Goal: Information Seeking & Learning: Learn about a topic

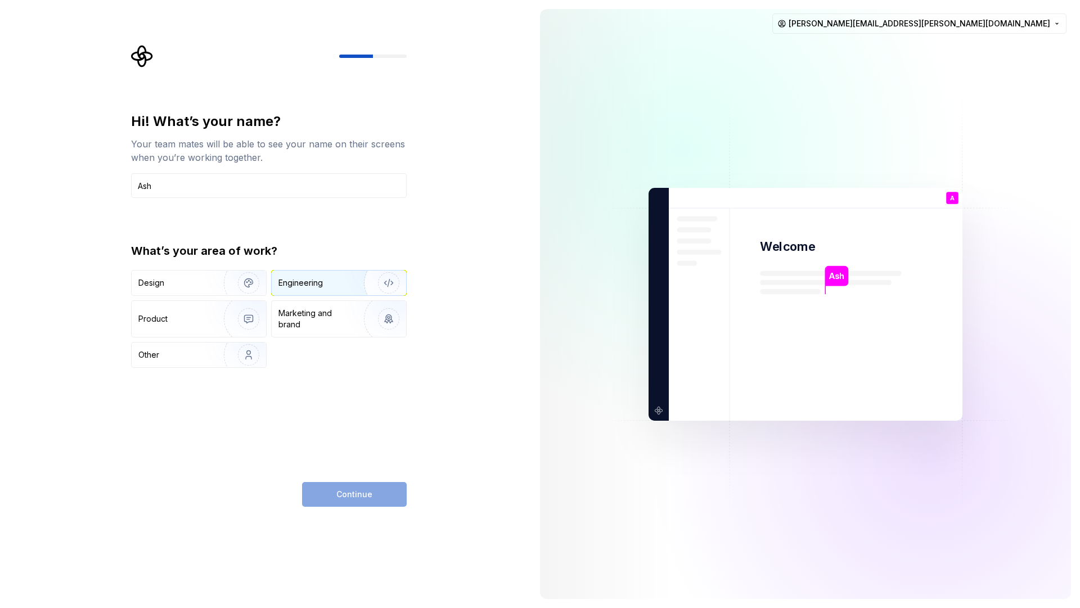
type input "Ash"
click at [311, 290] on div "Engineering" at bounding box center [339, 283] width 134 height 25
click at [318, 491] on button "Continue" at bounding box center [354, 494] width 105 height 25
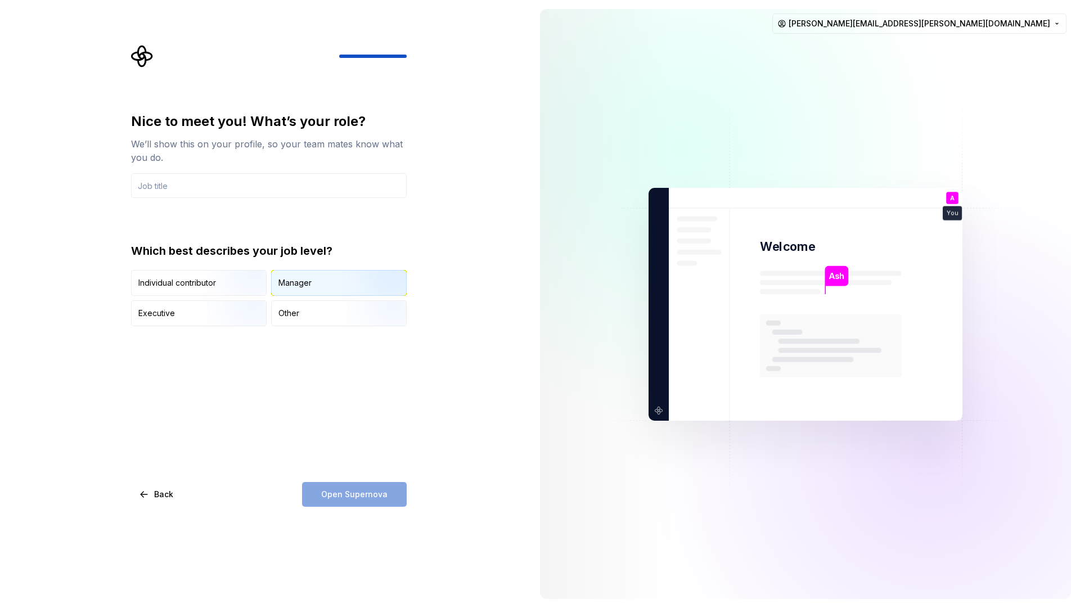
click at [313, 279] on div "Manager" at bounding box center [339, 283] width 134 height 25
click at [226, 177] on input "text" at bounding box center [269, 185] width 276 height 25
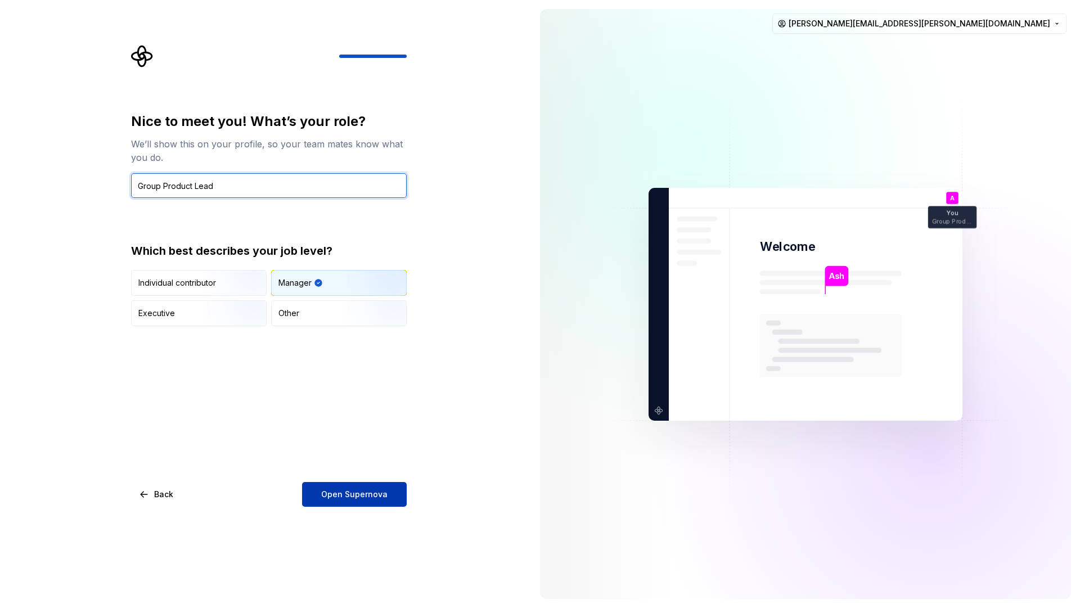
type input "Group Product Lead"
click at [342, 488] on button "Open Supernova" at bounding box center [354, 494] width 105 height 25
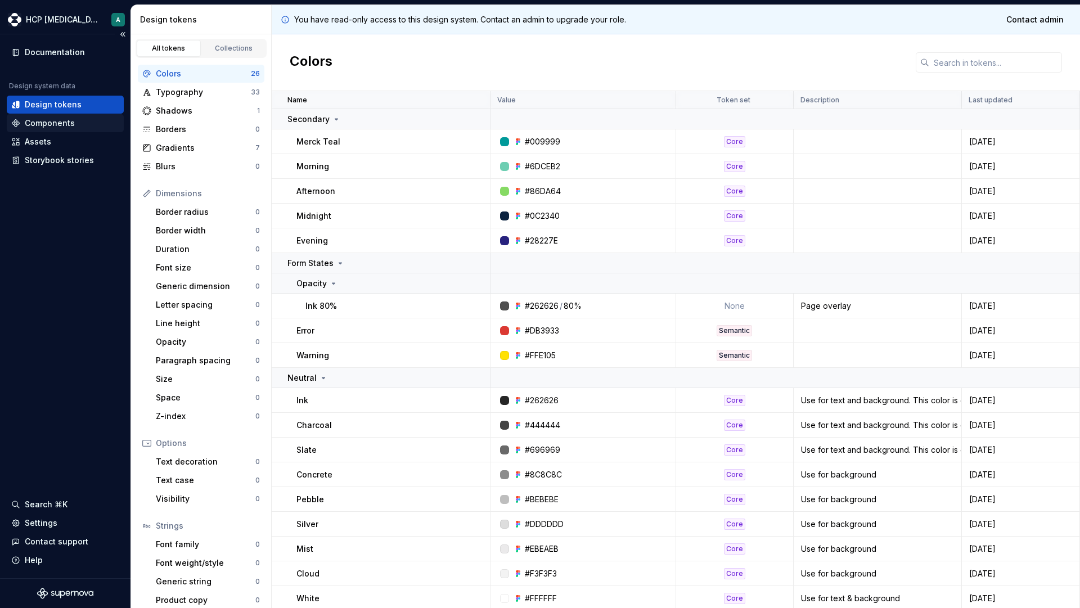
click at [56, 122] on div "Components" at bounding box center [50, 123] width 50 height 11
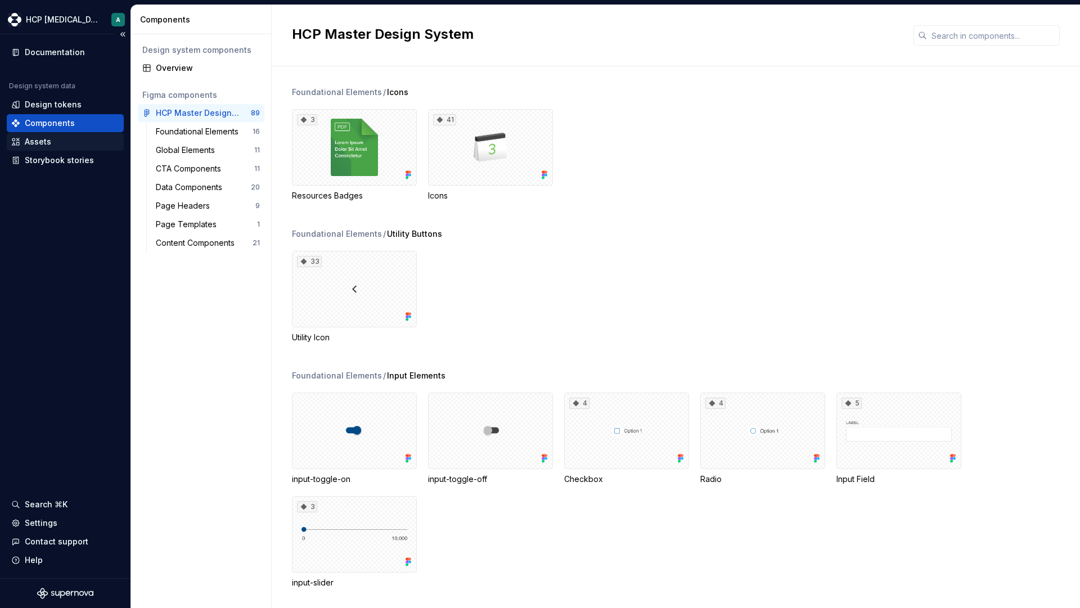
click at [50, 138] on div "Assets" at bounding box center [38, 141] width 26 height 11
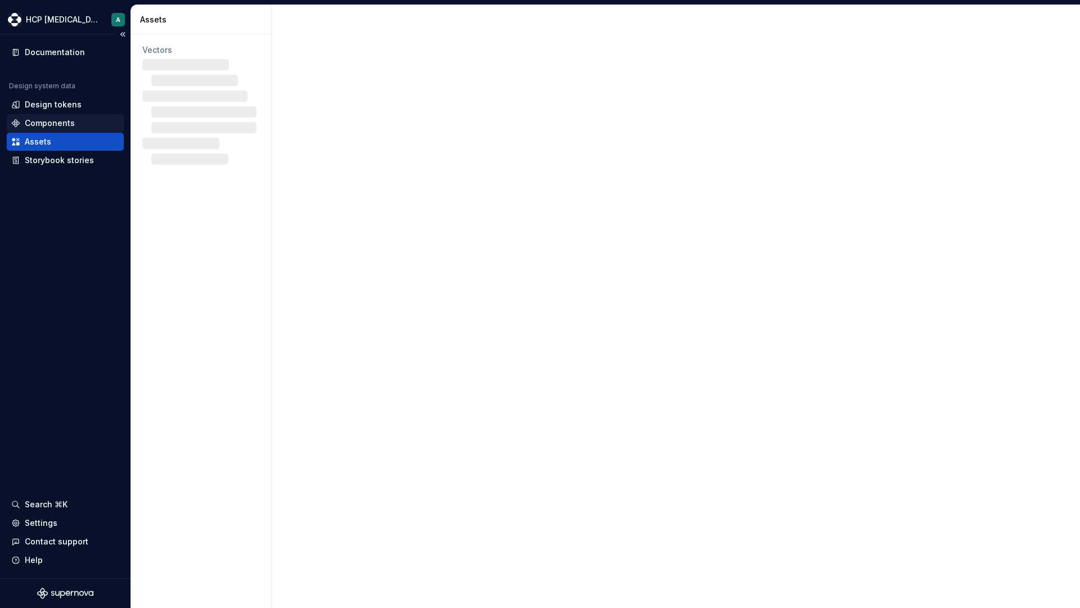
click at [55, 122] on div "Components" at bounding box center [50, 123] width 50 height 11
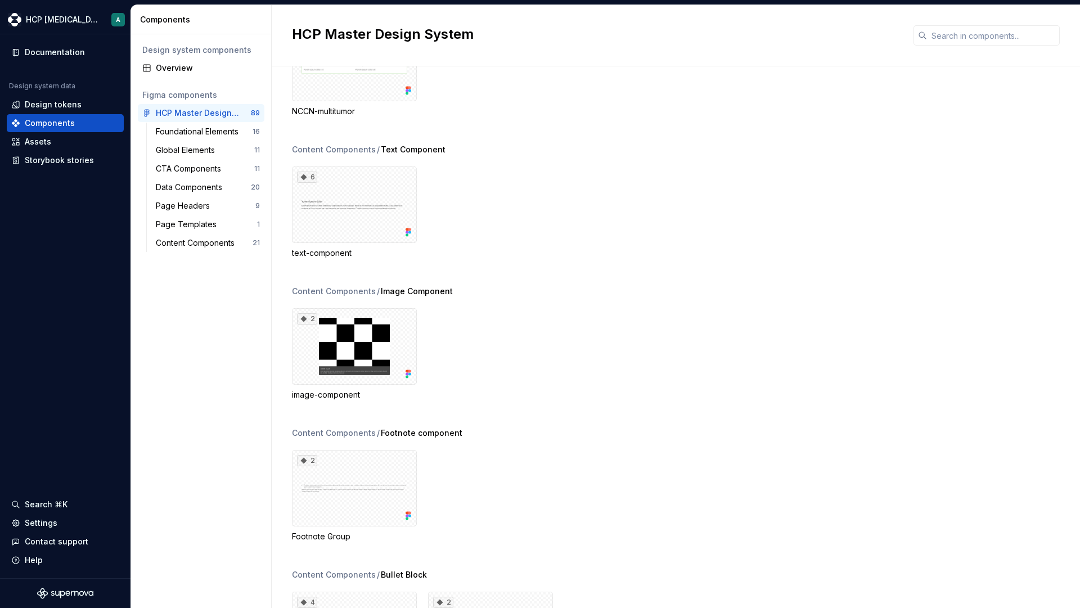
scroll to position [7038, 0]
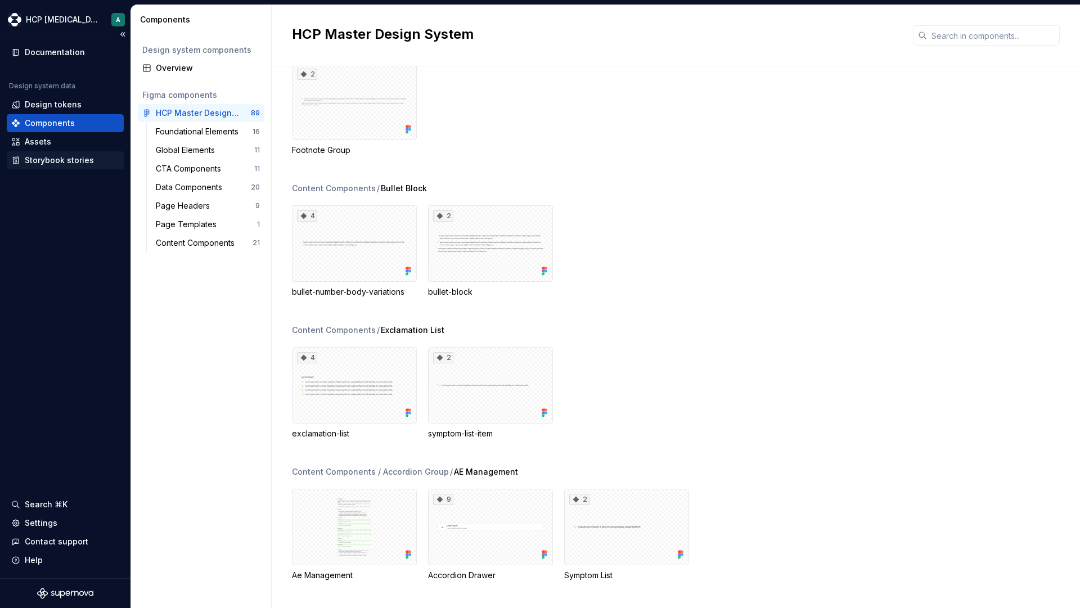
click at [56, 159] on div "Storybook stories" at bounding box center [59, 160] width 69 height 11
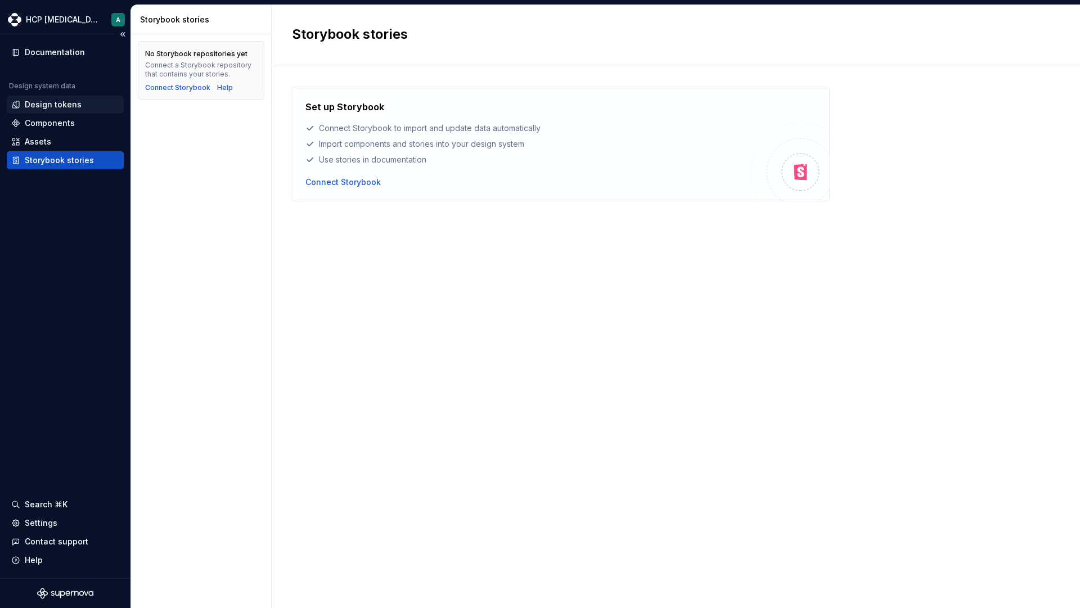
click at [55, 102] on div "Design tokens" at bounding box center [53, 104] width 57 height 11
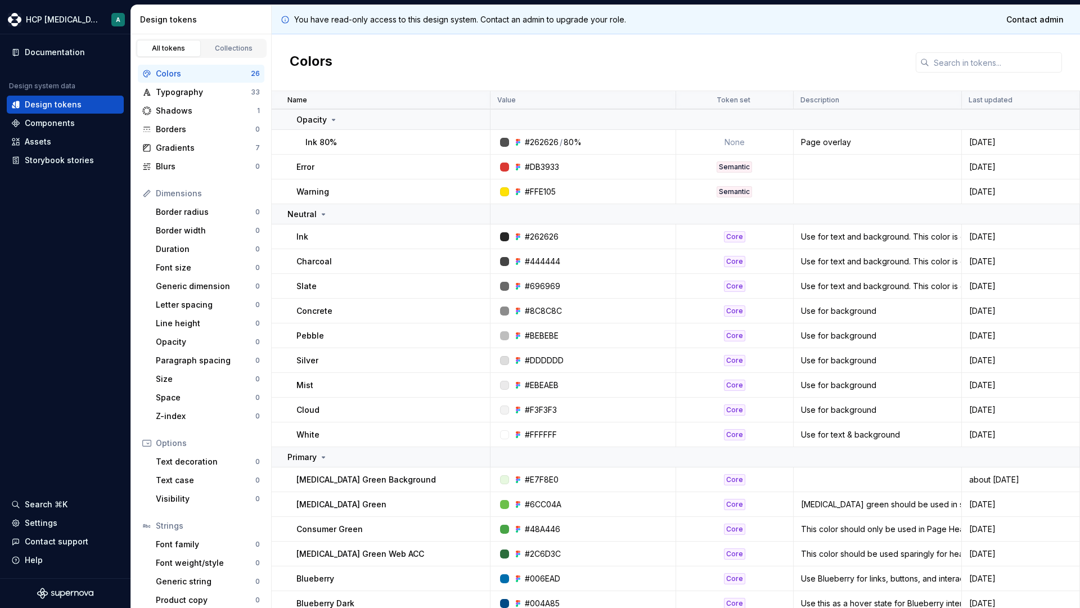
scroll to position [266, 0]
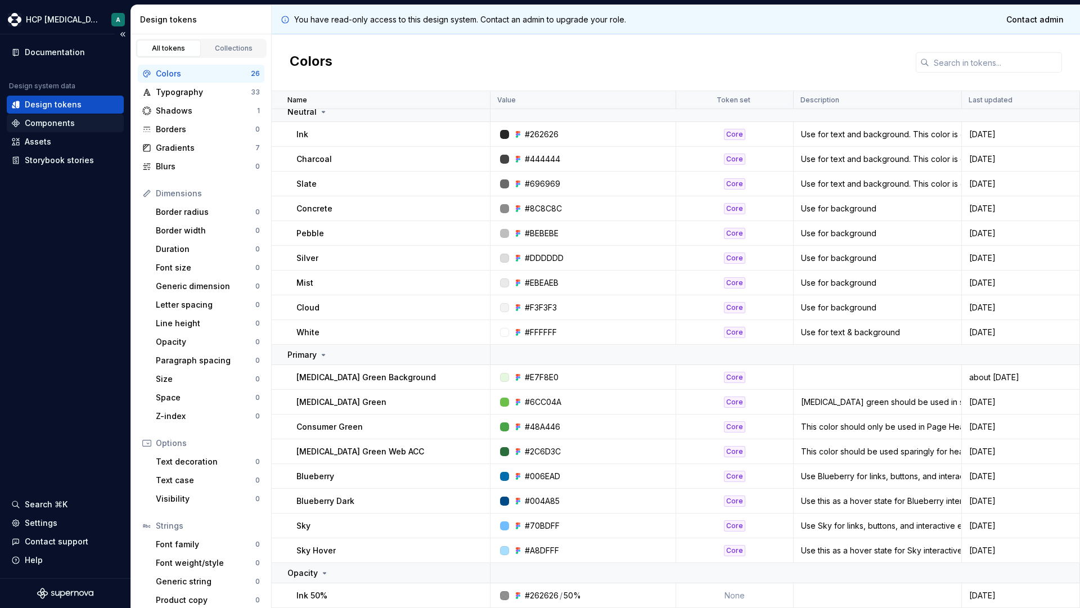
click at [26, 118] on div "Components" at bounding box center [50, 123] width 50 height 11
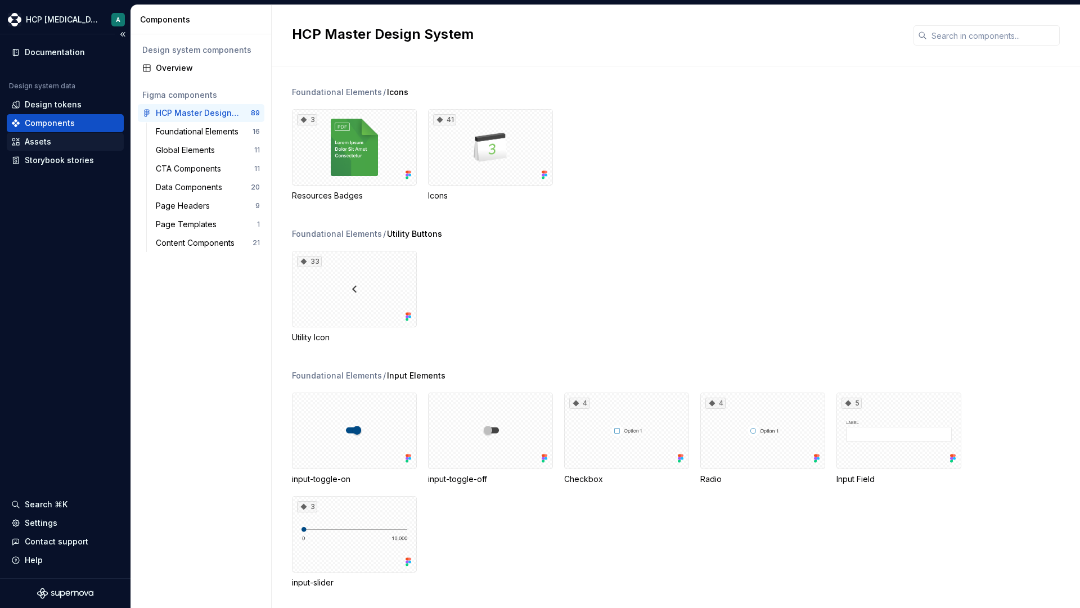
click at [51, 140] on div "Assets" at bounding box center [65, 141] width 108 height 11
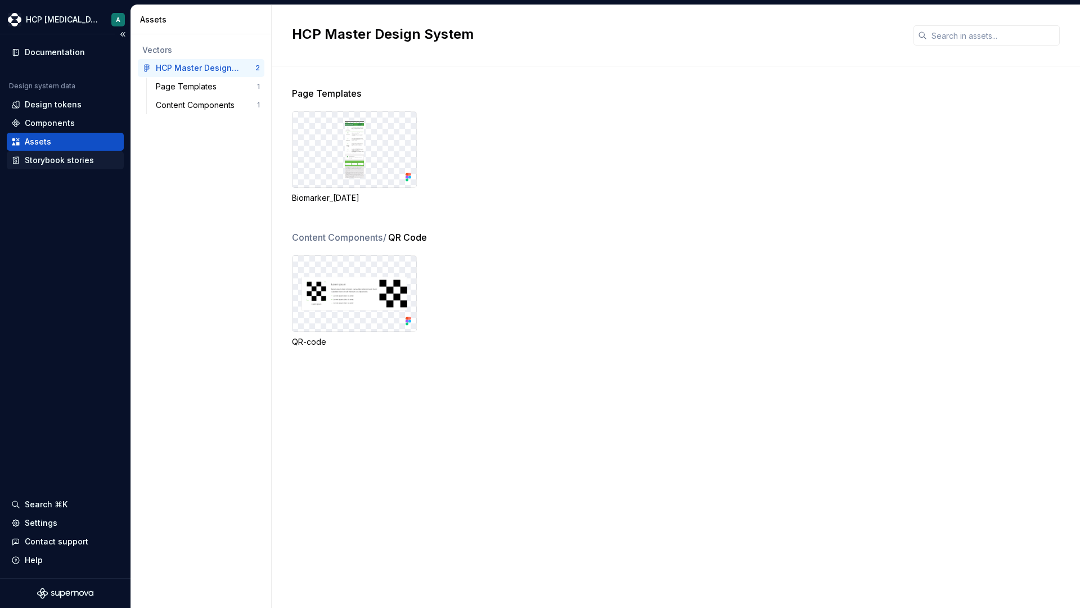
click at [53, 161] on div "Storybook stories" at bounding box center [59, 160] width 69 height 11
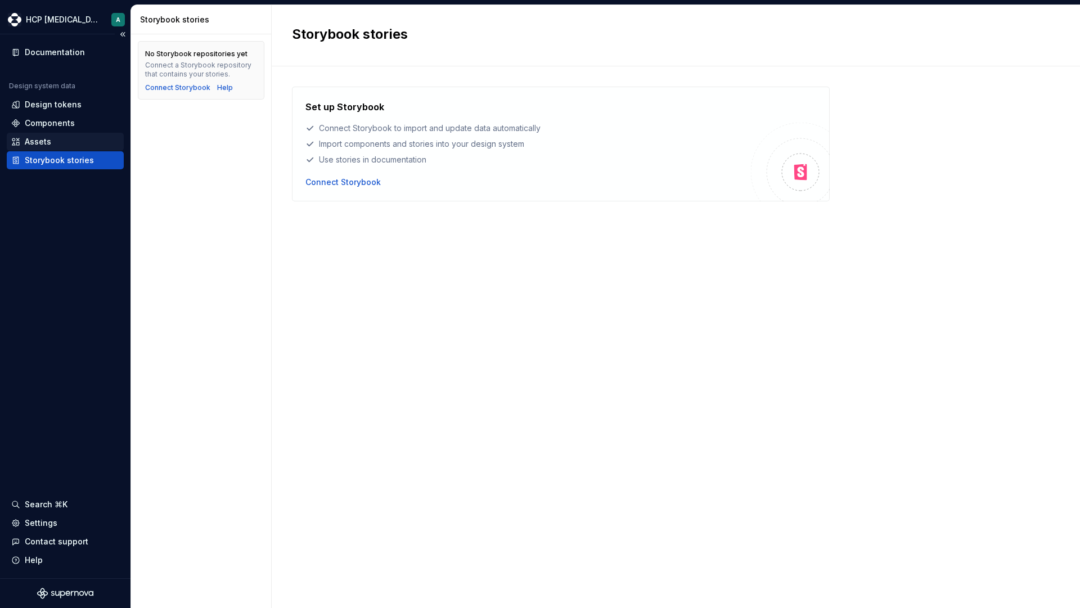
click at [52, 147] on div "Assets" at bounding box center [65, 141] width 108 height 11
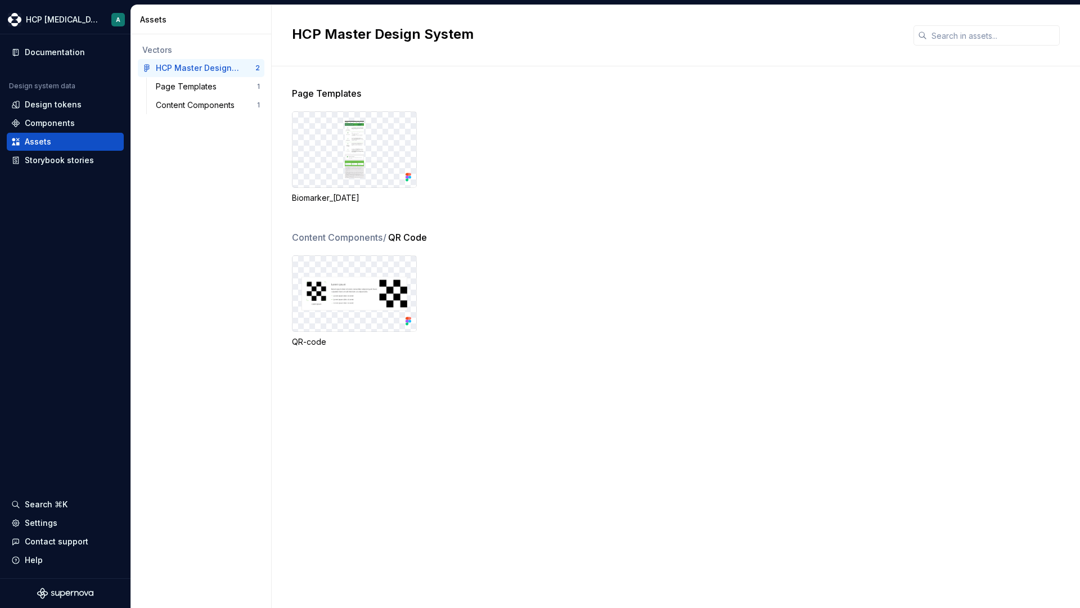
click at [352, 156] on img at bounding box center [354, 149] width 19 height 57
click at [325, 201] on div "Biomarker_10-19-23" at bounding box center [354, 197] width 125 height 11
click at [201, 84] on div "Page Templates" at bounding box center [188, 86] width 65 height 11
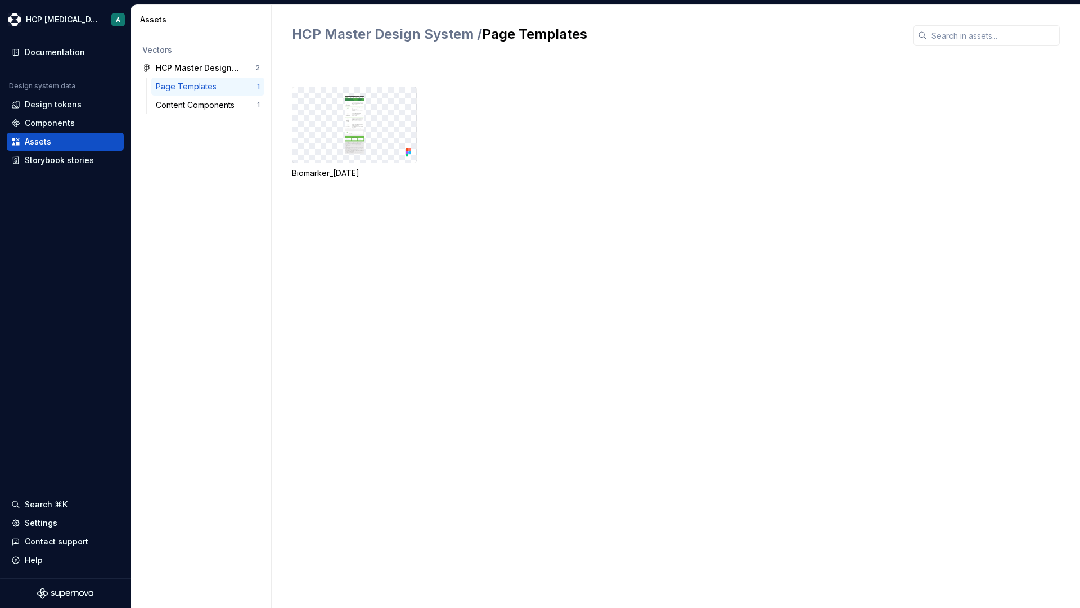
click at [345, 128] on img at bounding box center [354, 124] width 19 height 57
click at [362, 127] on img at bounding box center [354, 124] width 19 height 57
click at [408, 151] on icon at bounding box center [409, 150] width 3 height 3
click at [407, 154] on icon at bounding box center [407, 155] width 3 height 3
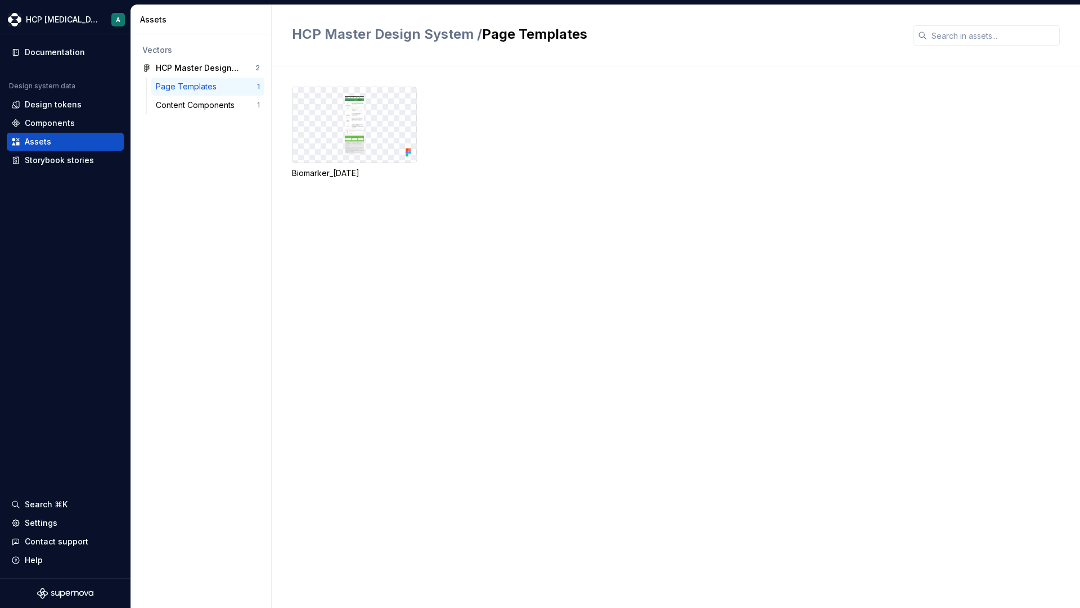
click at [354, 129] on img at bounding box center [354, 124] width 19 height 57
click at [311, 180] on div "Biomarker_10-19-23" at bounding box center [686, 146] width 788 height 119
click at [309, 175] on div "Biomarker_10-19-23" at bounding box center [354, 173] width 125 height 11
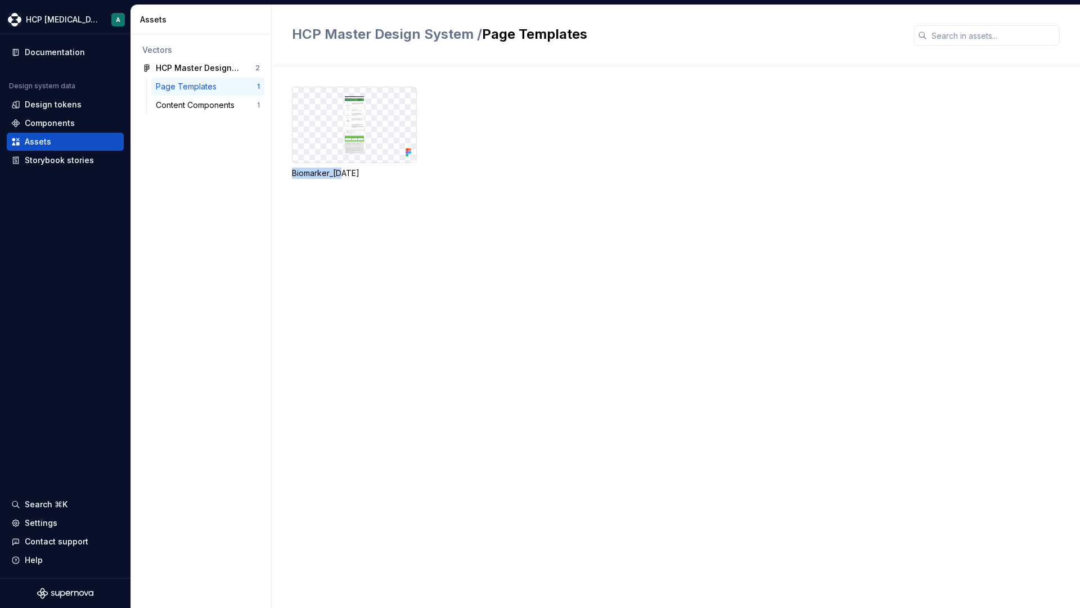
click at [309, 175] on div "Biomarker_10-19-23" at bounding box center [354, 173] width 125 height 11
click at [320, 200] on div "Biomarker_10-19-23" at bounding box center [686, 146] width 788 height 119
click at [212, 106] on div "Content Components" at bounding box center [197, 105] width 83 height 11
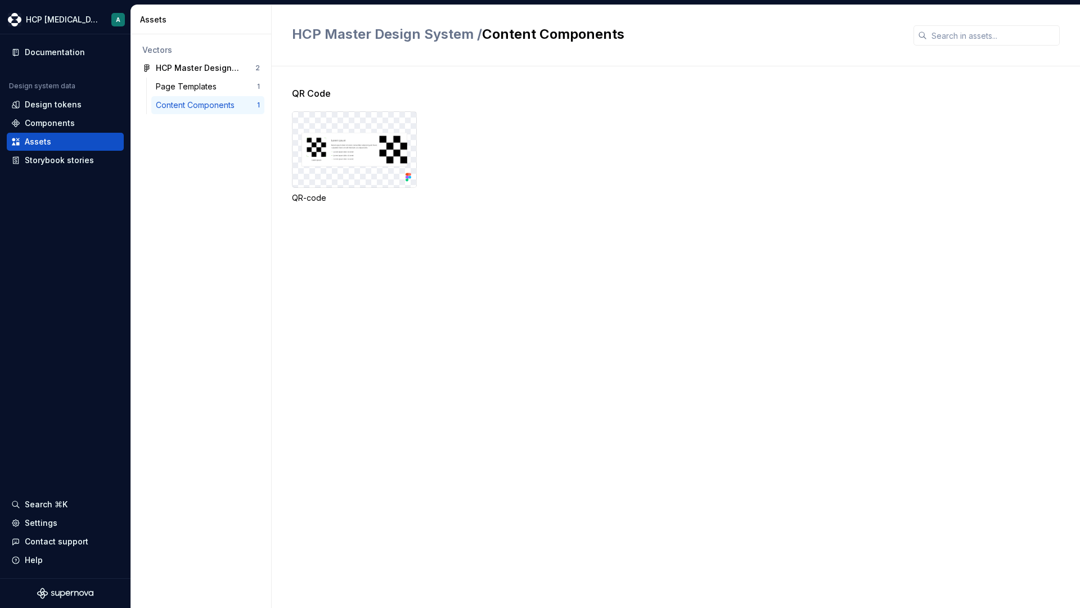
click at [338, 150] on img at bounding box center [355, 150] width 106 height 34
click at [173, 81] on div "Page Templates" at bounding box center [188, 86] width 65 height 11
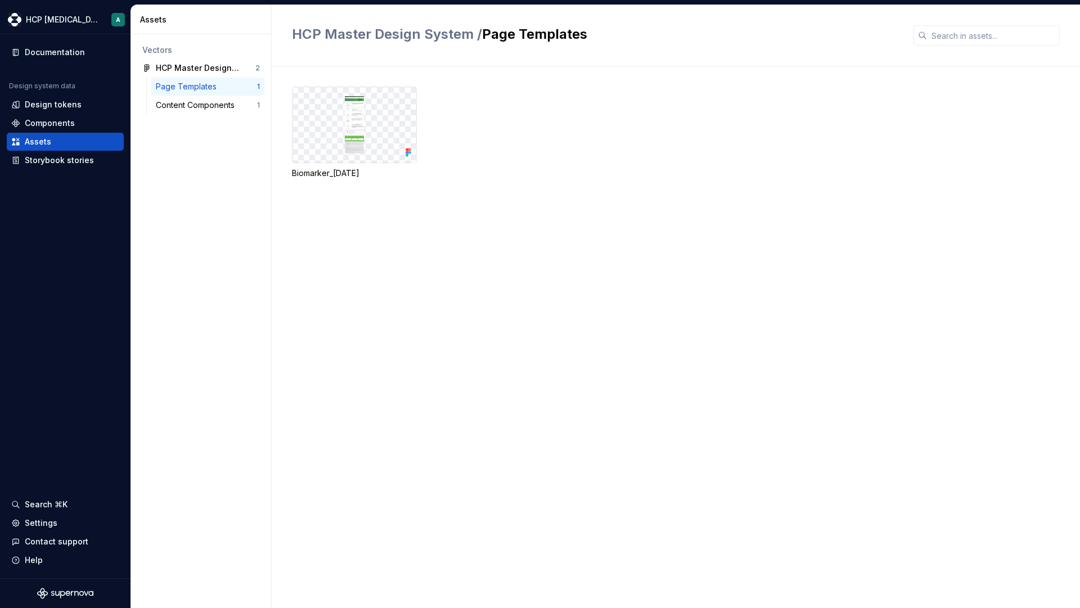
drag, startPoint x: 313, startPoint y: 102, endPoint x: 407, endPoint y: 162, distance: 111.3
click at [417, 181] on div "Biomarker_10-19-23" at bounding box center [686, 146] width 788 height 119
click at [410, 150] on icon at bounding box center [409, 150] width 3 height 3
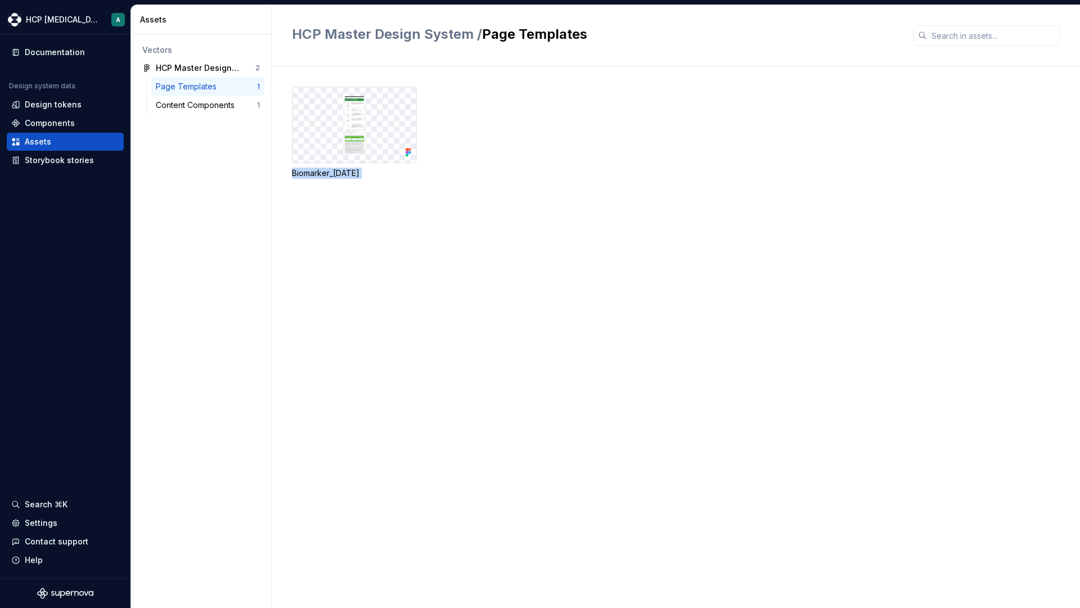
click at [410, 150] on icon at bounding box center [409, 150] width 3 height 3
click at [363, 133] on img at bounding box center [354, 124] width 19 height 57
click at [18, 118] on div "Components" at bounding box center [65, 123] width 108 height 11
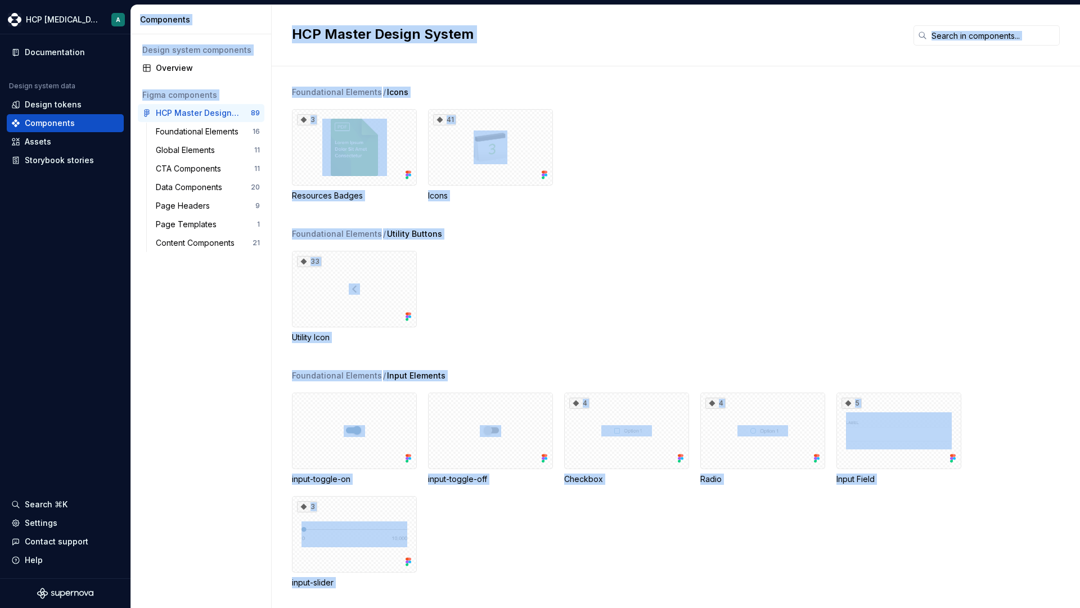
click at [492, 217] on div "Foundational Elements / Icons 3 Resources Badges 41 Icons" at bounding box center [686, 158] width 788 height 142
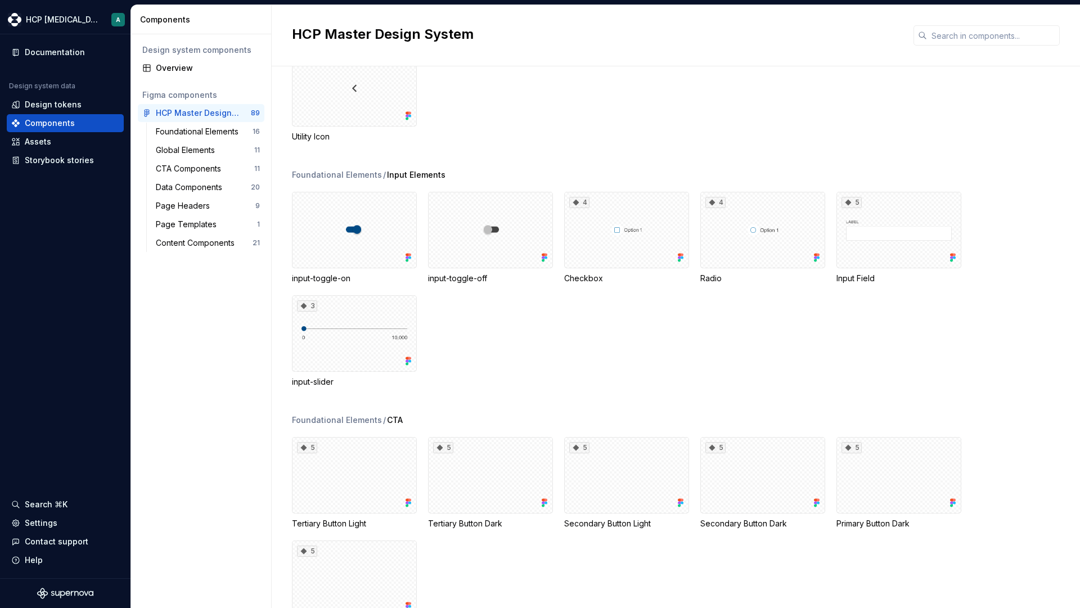
scroll to position [143, 0]
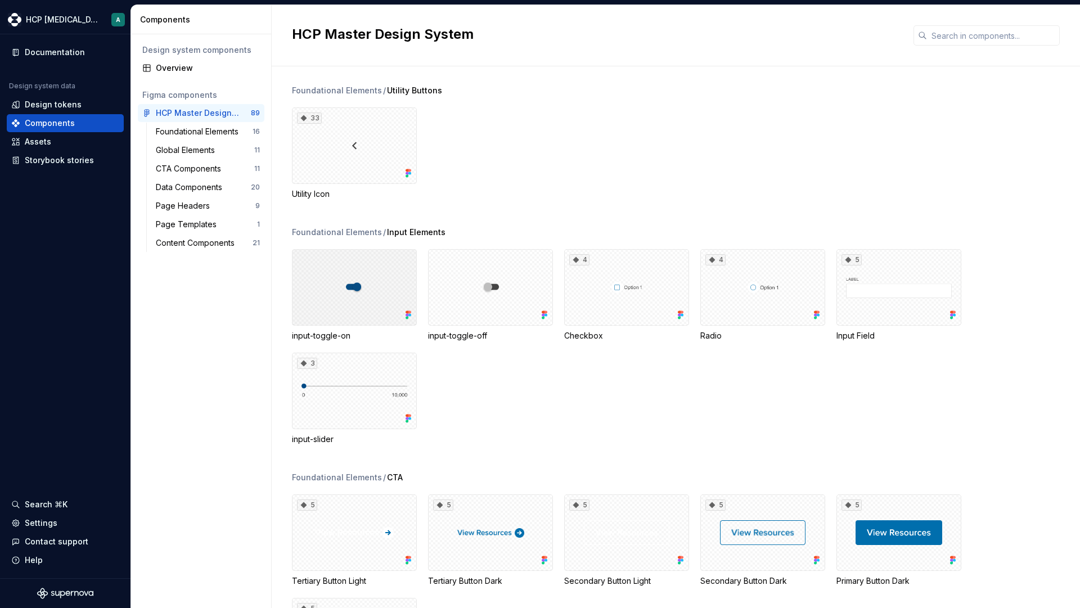
click at [365, 275] on div at bounding box center [354, 287] width 125 height 77
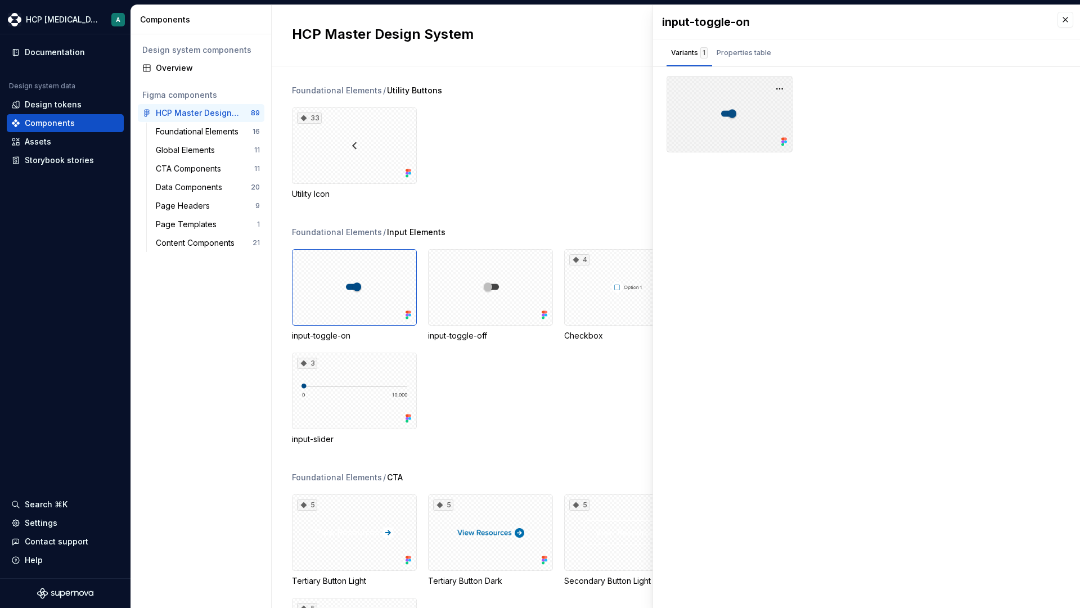
click at [731, 111] on div at bounding box center [730, 114] width 126 height 77
click at [733, 58] on div "Properties table" at bounding box center [744, 52] width 55 height 11
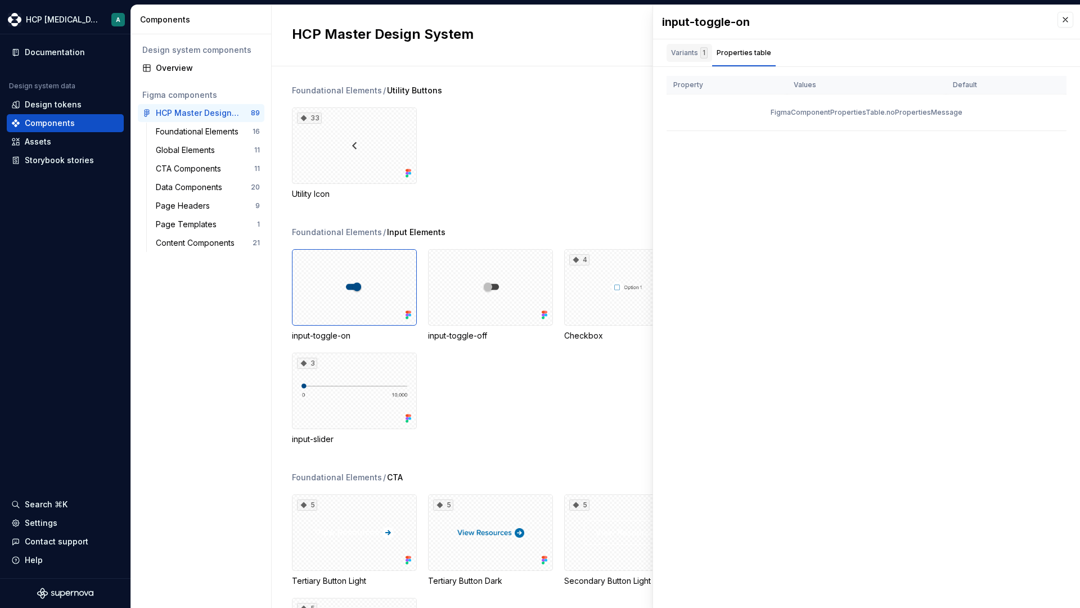
click at [689, 53] on div "Variants 1" at bounding box center [689, 52] width 37 height 11
click at [168, 137] on div "Foundational Elements 16" at bounding box center [207, 132] width 113 height 18
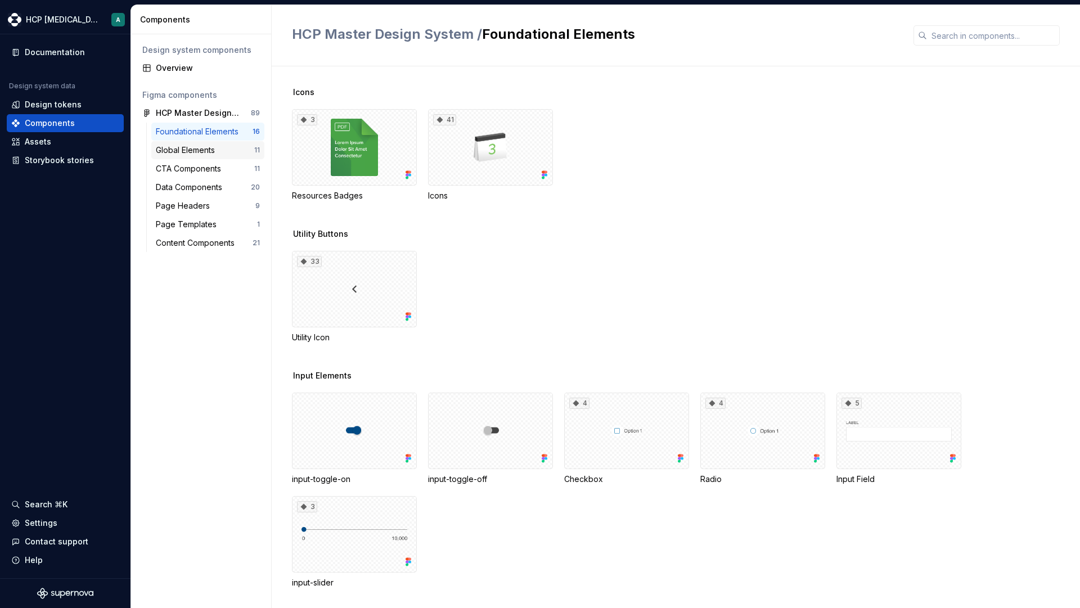
click at [185, 146] on div "Global Elements" at bounding box center [188, 150] width 64 height 11
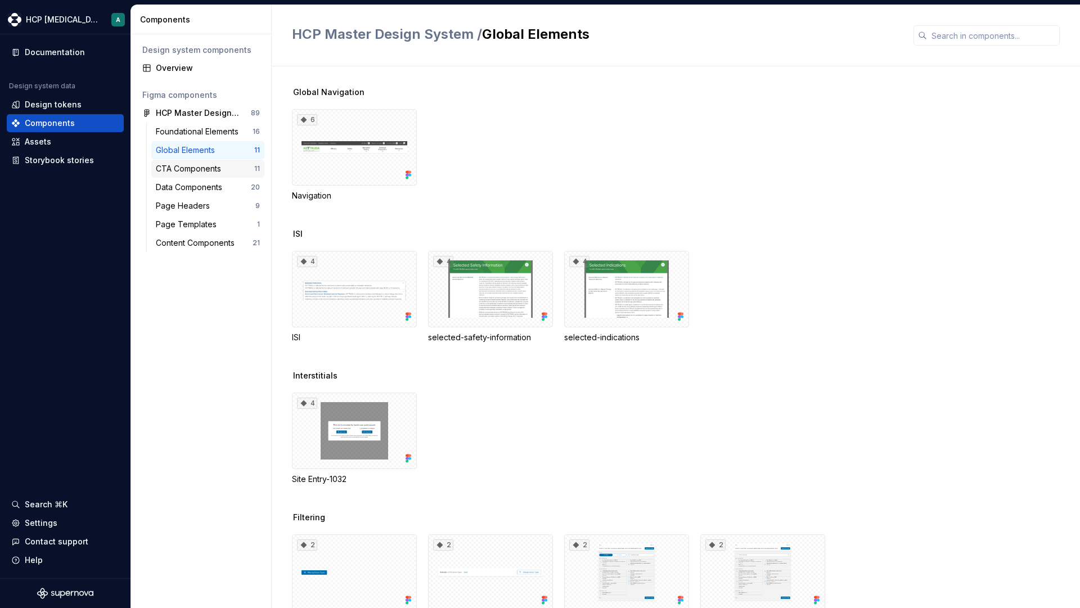
click at [187, 161] on div "CTA Components 11" at bounding box center [207, 169] width 113 height 18
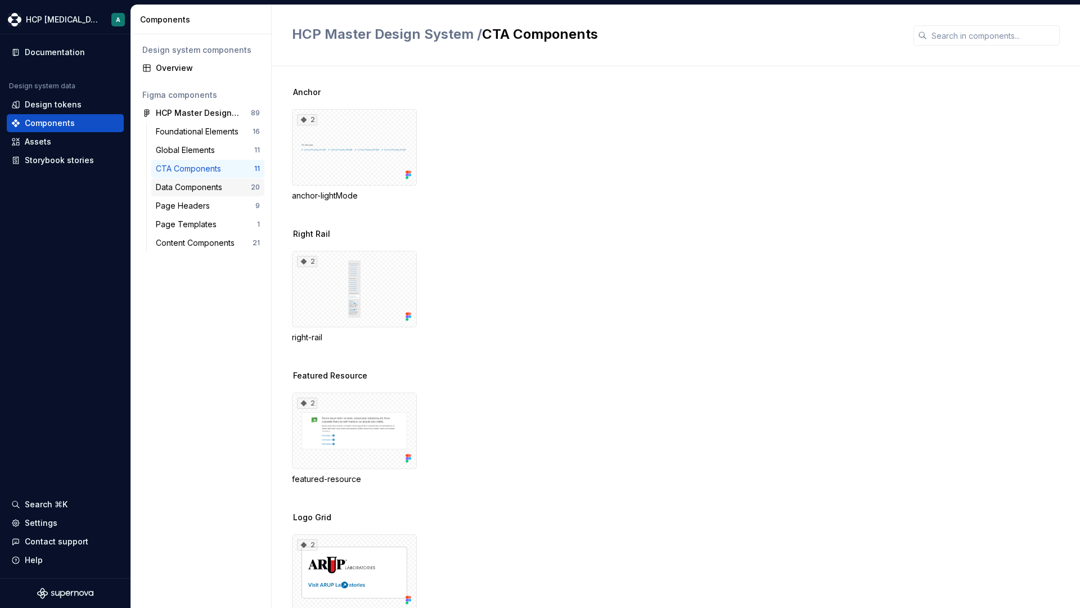
click at [189, 187] on div "Data Components" at bounding box center [191, 187] width 71 height 11
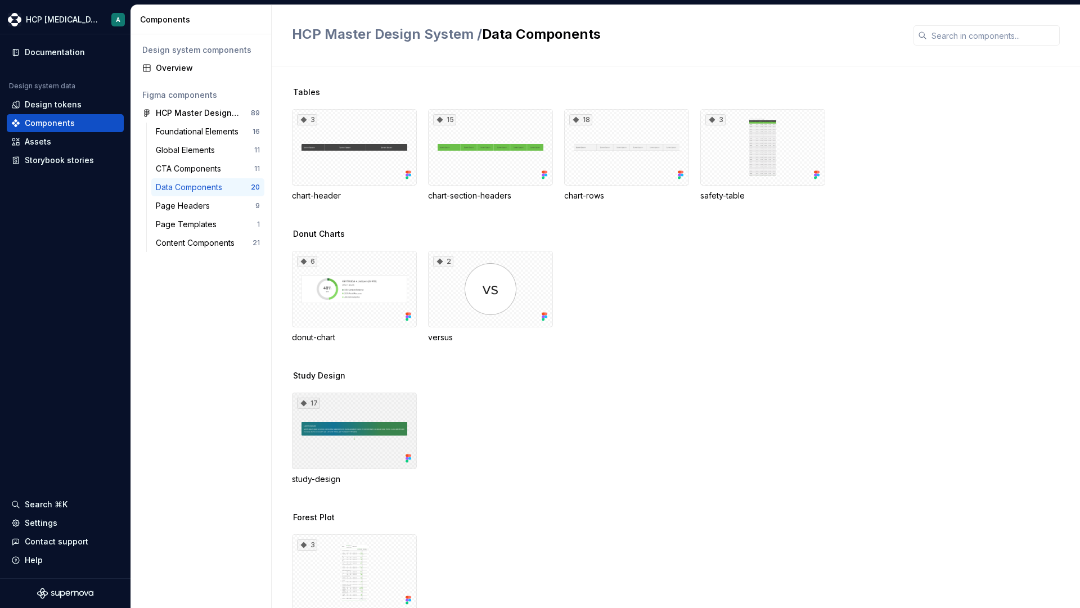
click at [358, 438] on div "17" at bounding box center [354, 431] width 125 height 77
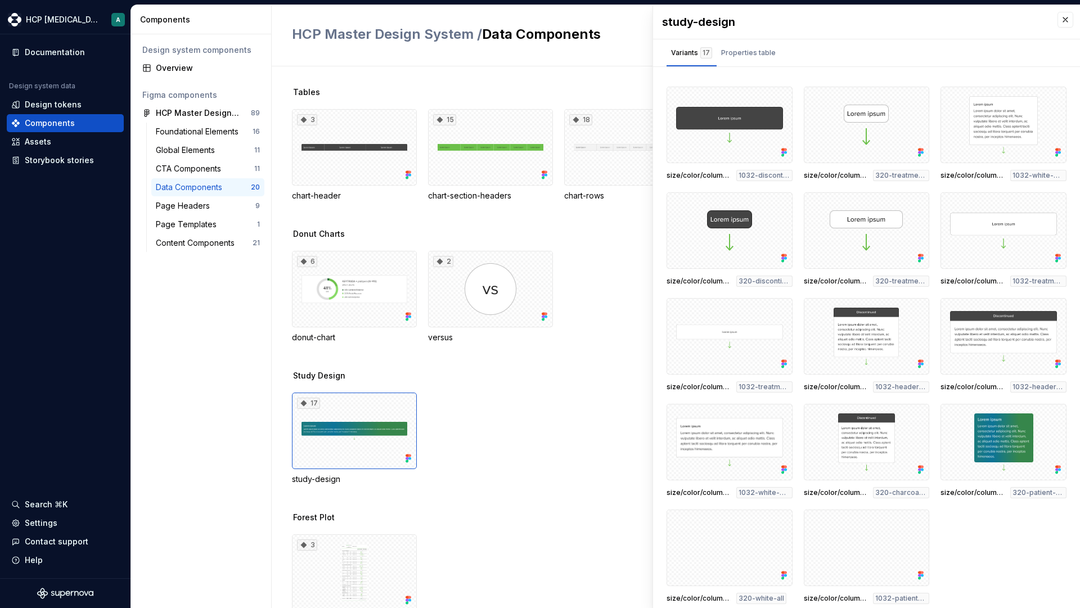
scroll to position [5, 0]
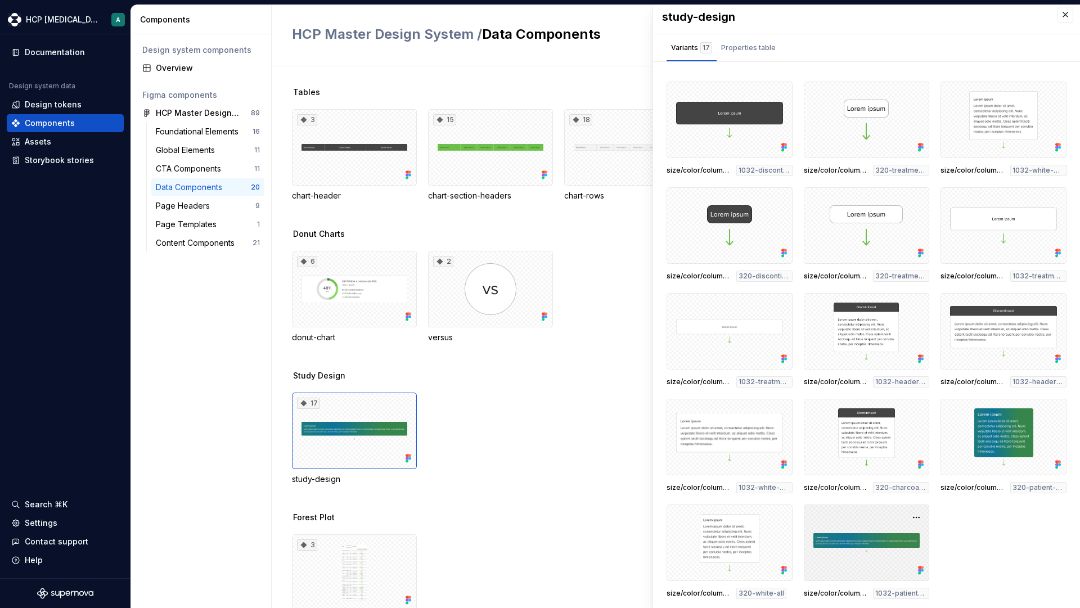
click at [847, 539] on div at bounding box center [867, 543] width 126 height 77
click at [909, 519] on button "button" at bounding box center [917, 518] width 16 height 16
click at [65, 145] on div "Assets" at bounding box center [65, 141] width 108 height 11
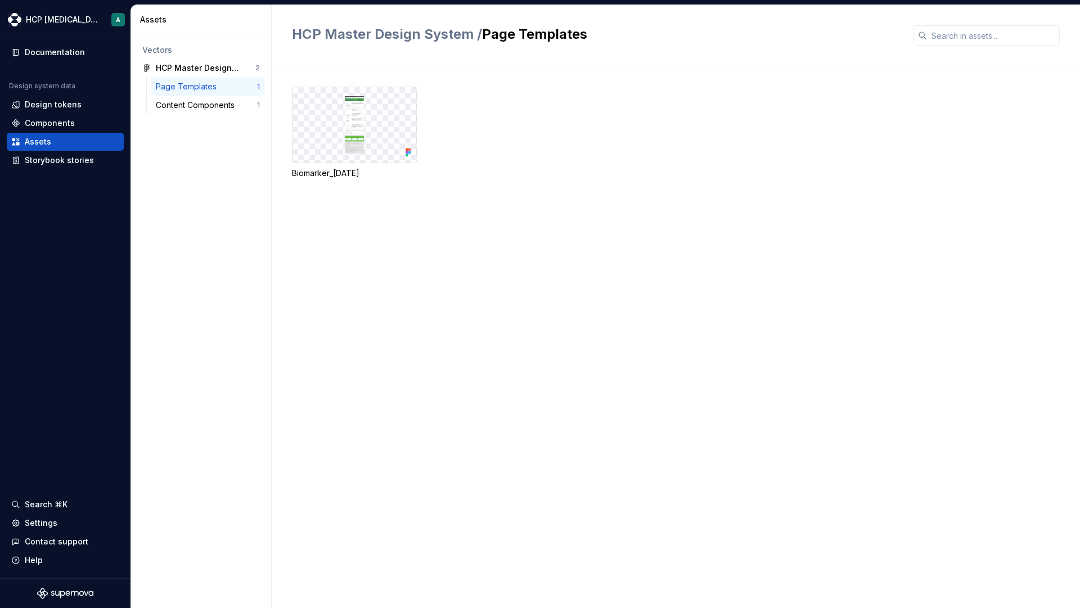
click at [209, 93] on div "Page Templates 1" at bounding box center [207, 87] width 113 height 18
click at [392, 129] on div at bounding box center [355, 124] width 124 height 75
click at [310, 163] on div "Biomarker_10-19-23" at bounding box center [354, 133] width 125 height 92
click at [311, 178] on div "Biomarker_10-19-23" at bounding box center [354, 173] width 125 height 11
click at [51, 125] on div "Components" at bounding box center [50, 123] width 50 height 11
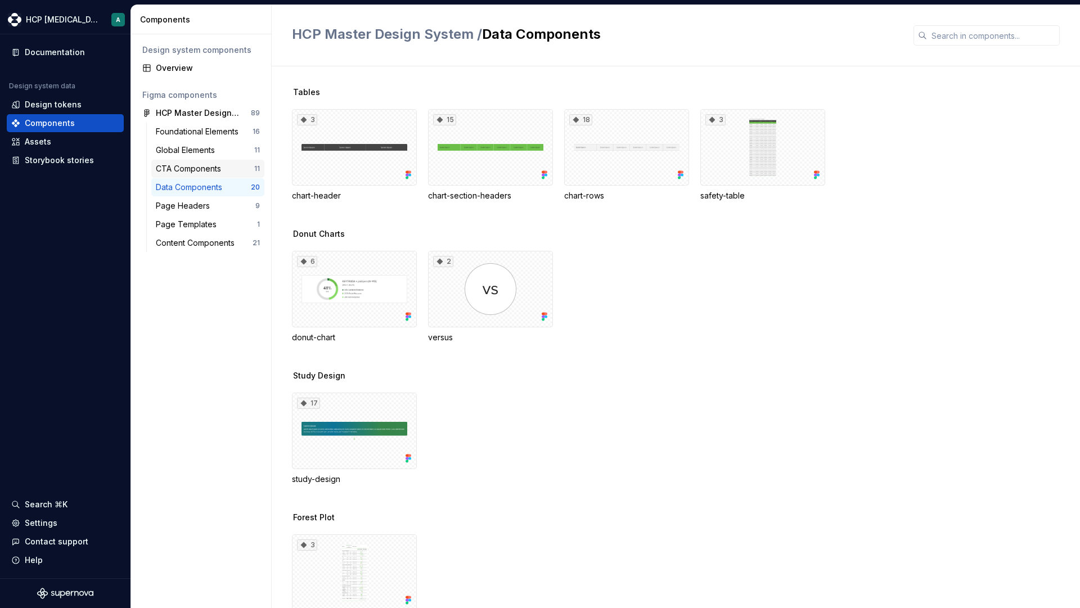
click at [217, 171] on div "CTA Components" at bounding box center [191, 168] width 70 height 11
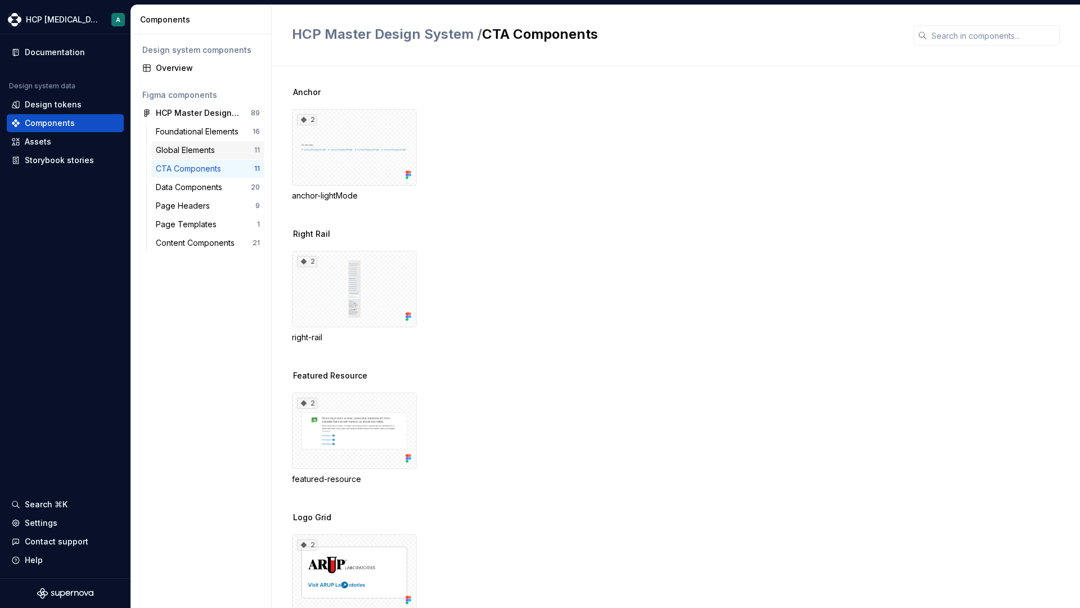
click at [205, 146] on div "Global Elements" at bounding box center [188, 150] width 64 height 11
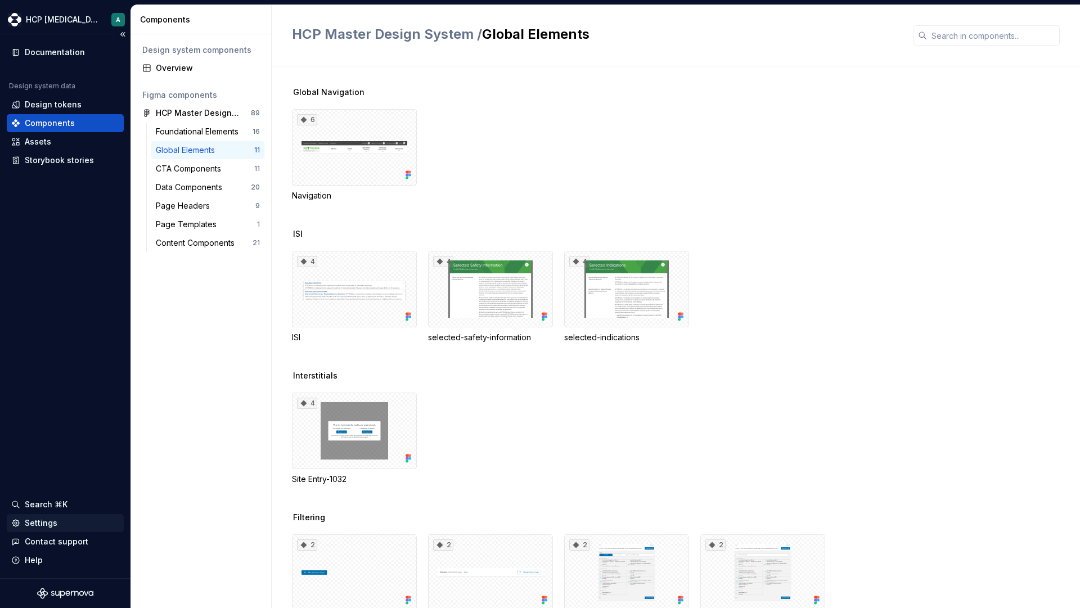
click at [40, 526] on div "Settings" at bounding box center [41, 523] width 33 height 11
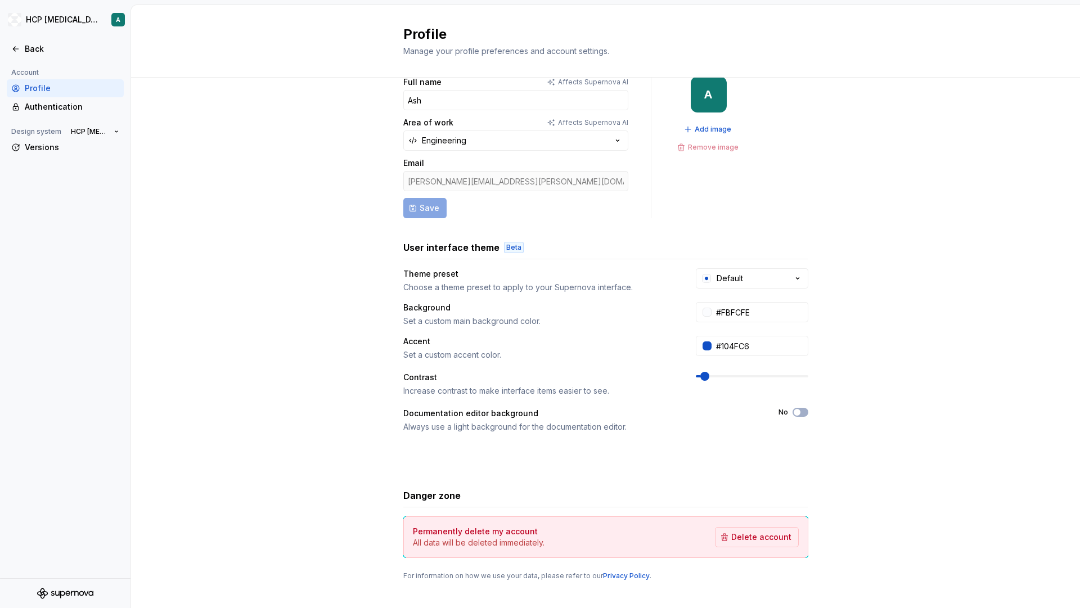
scroll to position [37, 0]
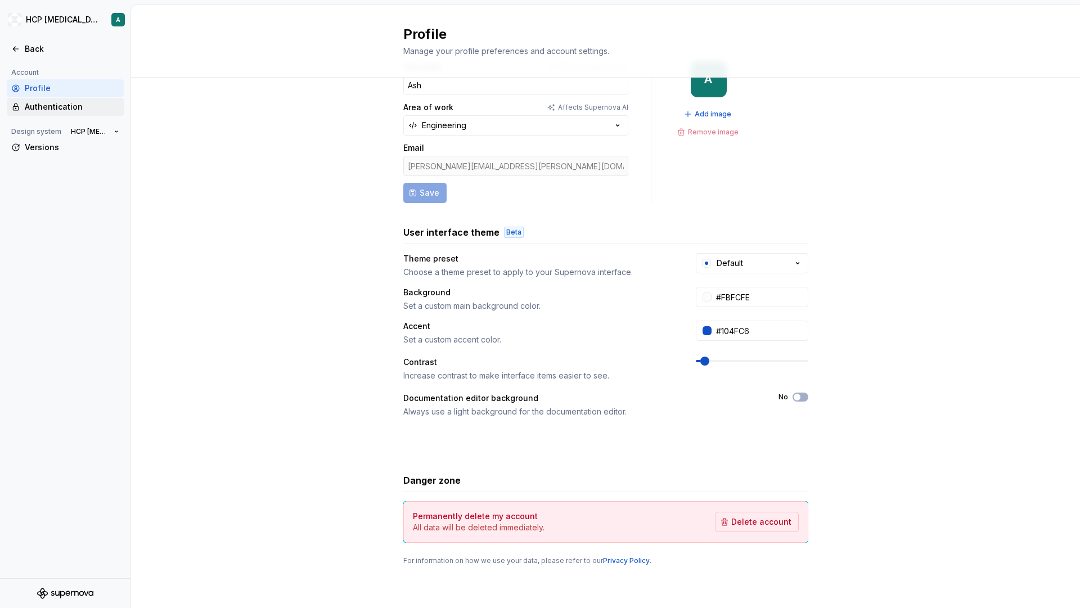
click at [66, 109] on div "Authentication" at bounding box center [72, 106] width 95 height 11
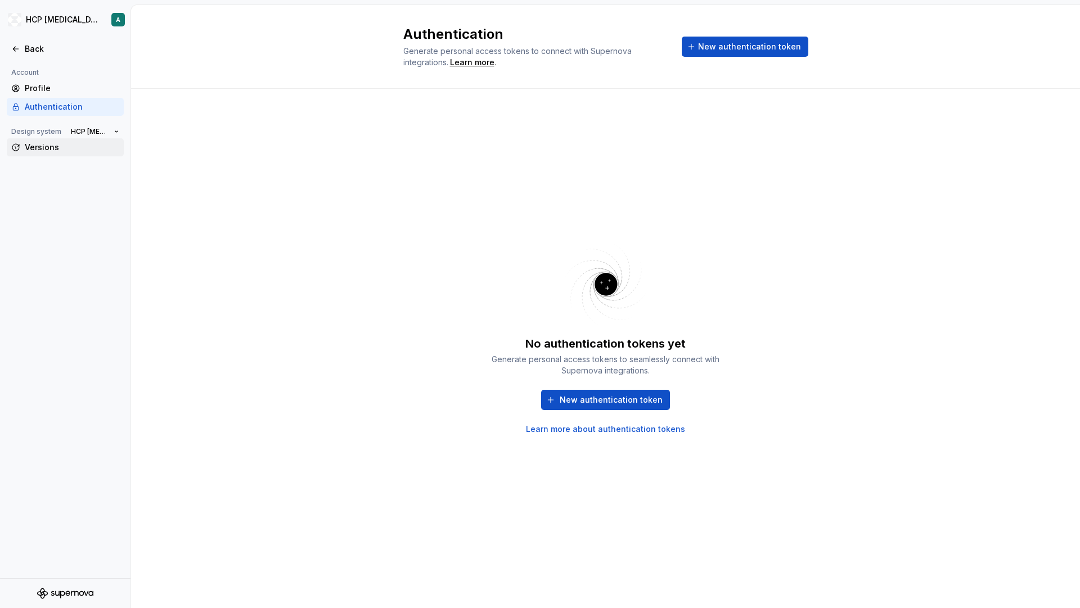
click at [42, 151] on div "Versions" at bounding box center [72, 147] width 95 height 11
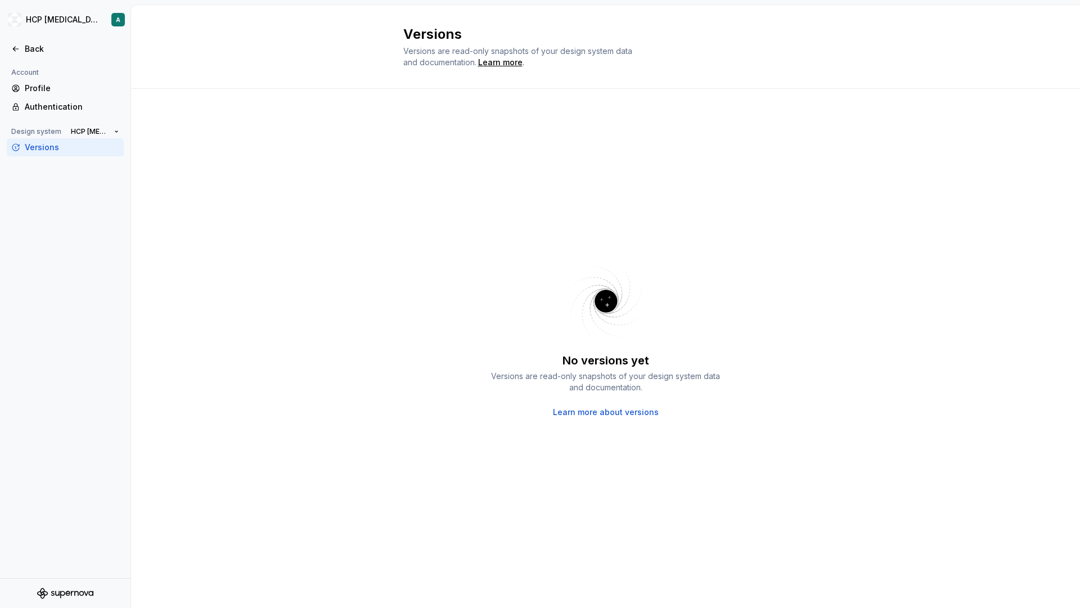
click at [67, 594] on icon "Supernova Logo" at bounding box center [68, 593] width 5 height 5
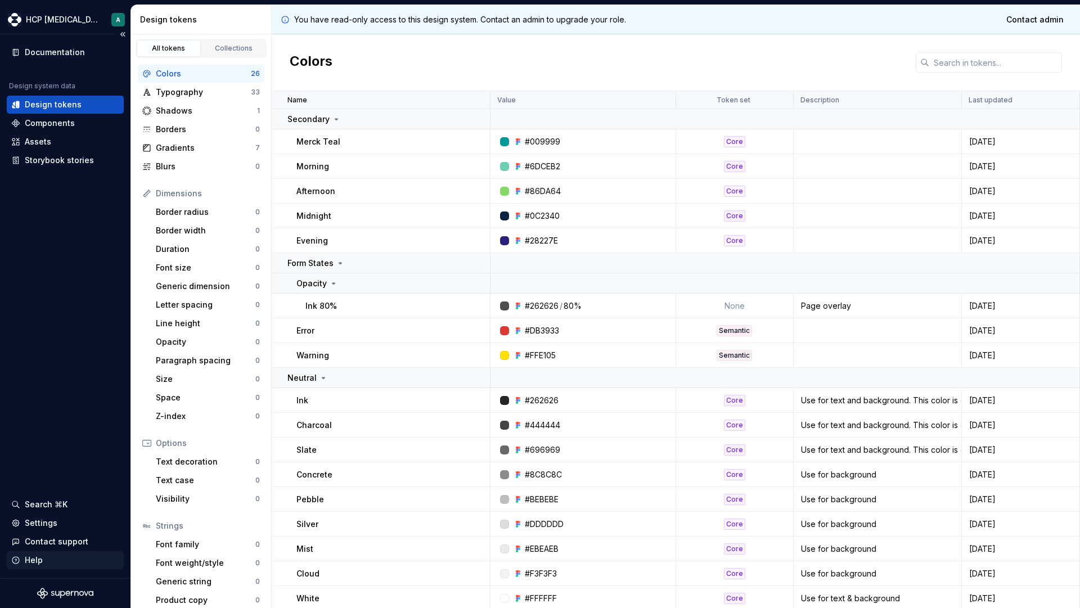
click at [38, 561] on div "Help" at bounding box center [34, 560] width 18 height 11
click at [46, 52] on div "Documentation" at bounding box center [55, 52] width 60 height 11
click at [80, 18] on html "HCP [MEDICAL_DATA] A Documentation Design system data Design tokens Components …" at bounding box center [540, 304] width 1080 height 608
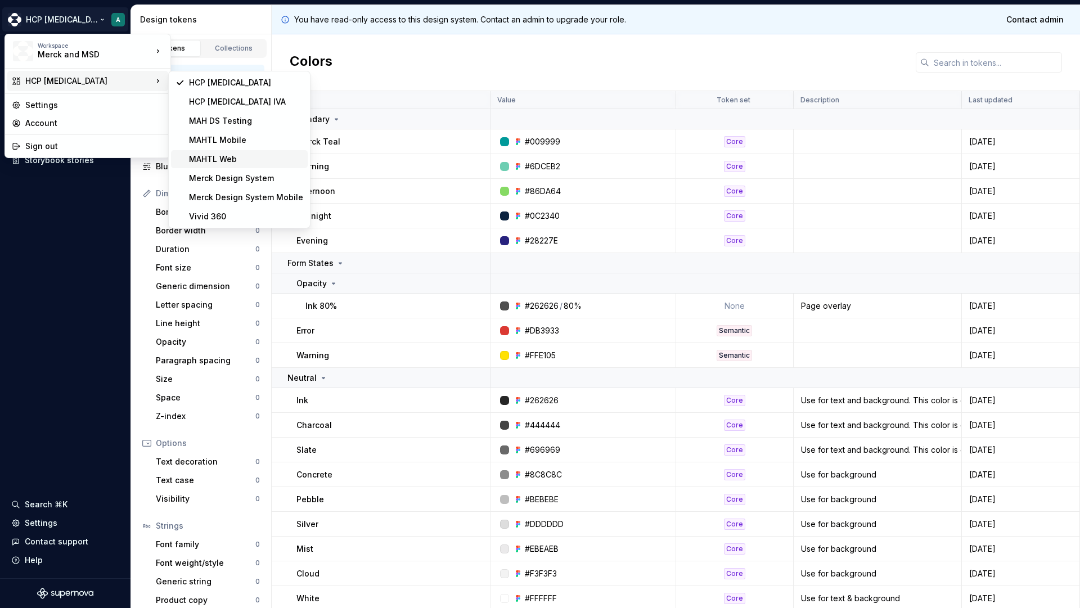
click at [218, 155] on div "MAHTL Web" at bounding box center [246, 159] width 114 height 11
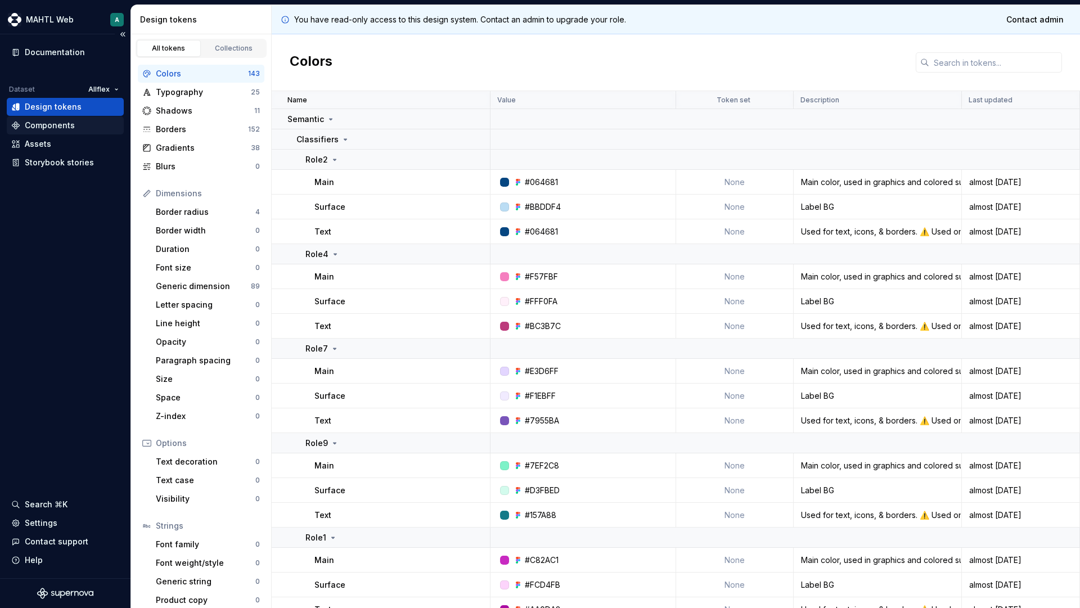
click at [77, 123] on div "Components" at bounding box center [65, 125] width 108 height 11
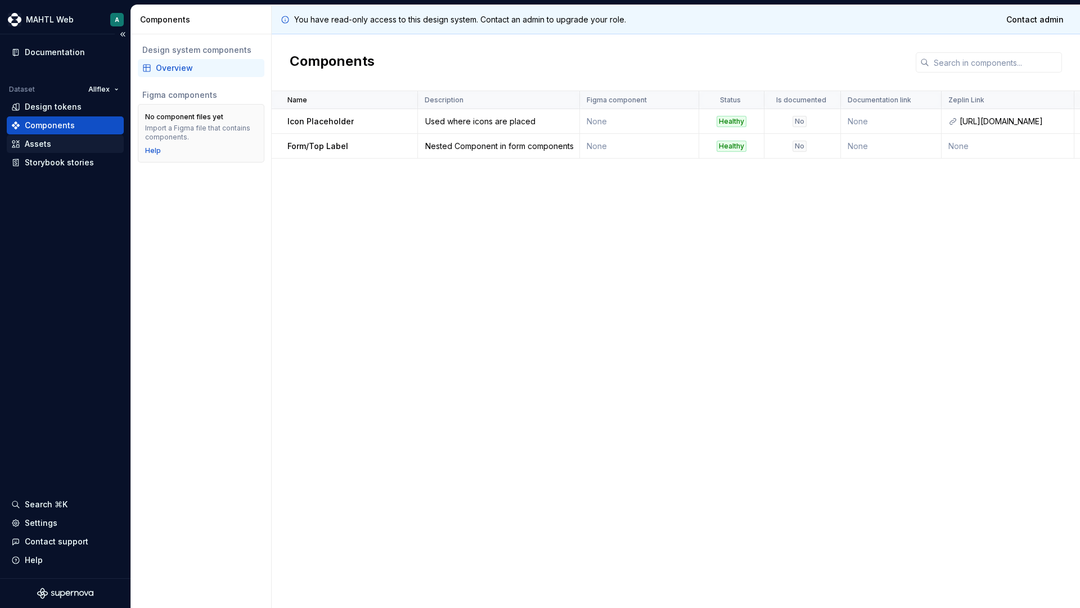
click at [55, 142] on div "Assets" at bounding box center [65, 143] width 108 height 11
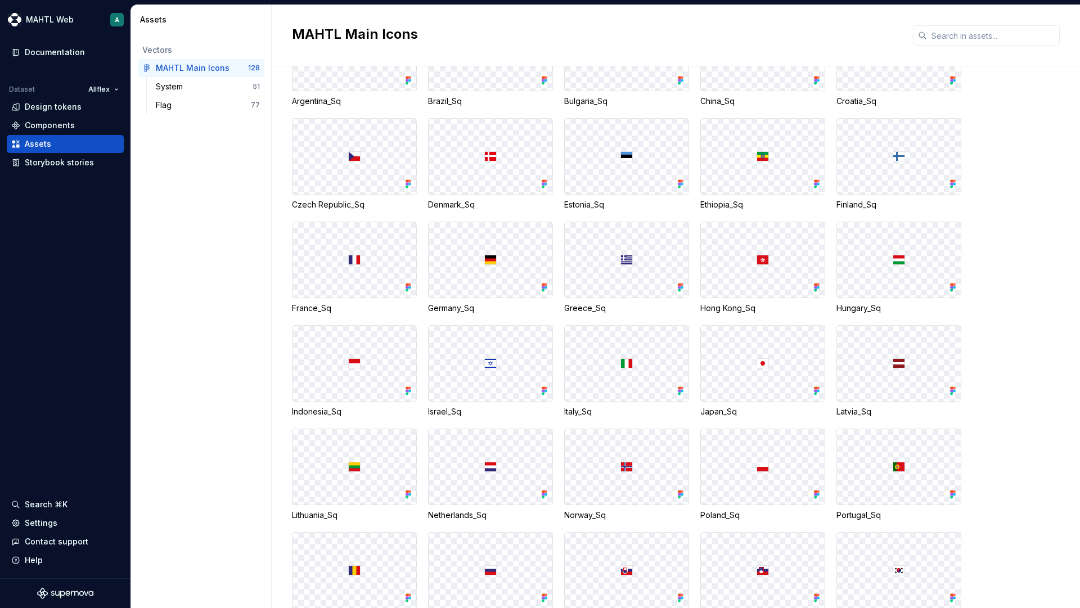
scroll to position [3770, 0]
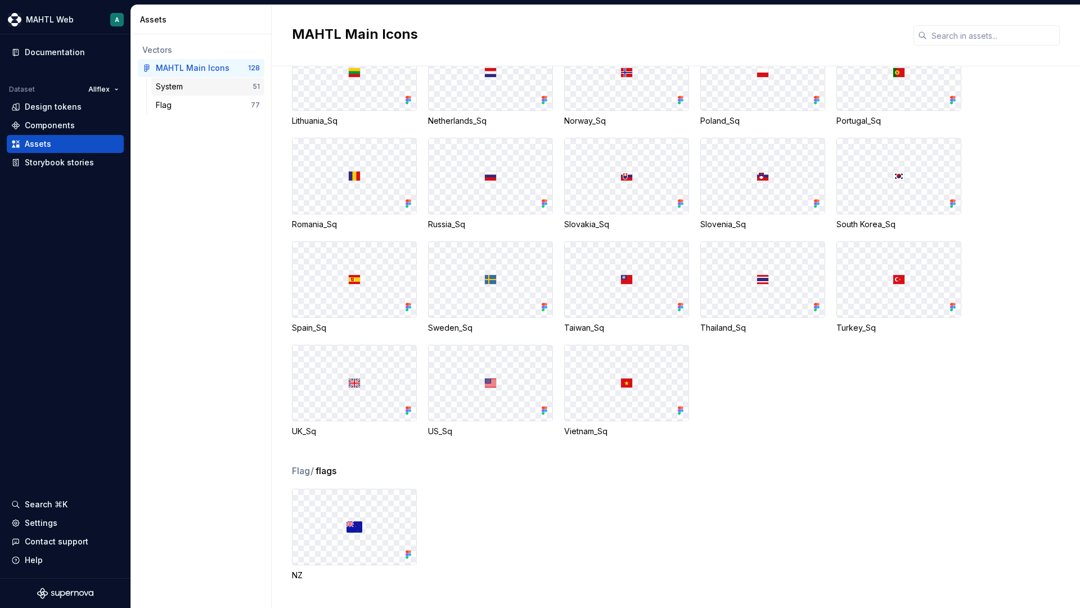
click at [188, 88] on div "System" at bounding box center [204, 86] width 97 height 11
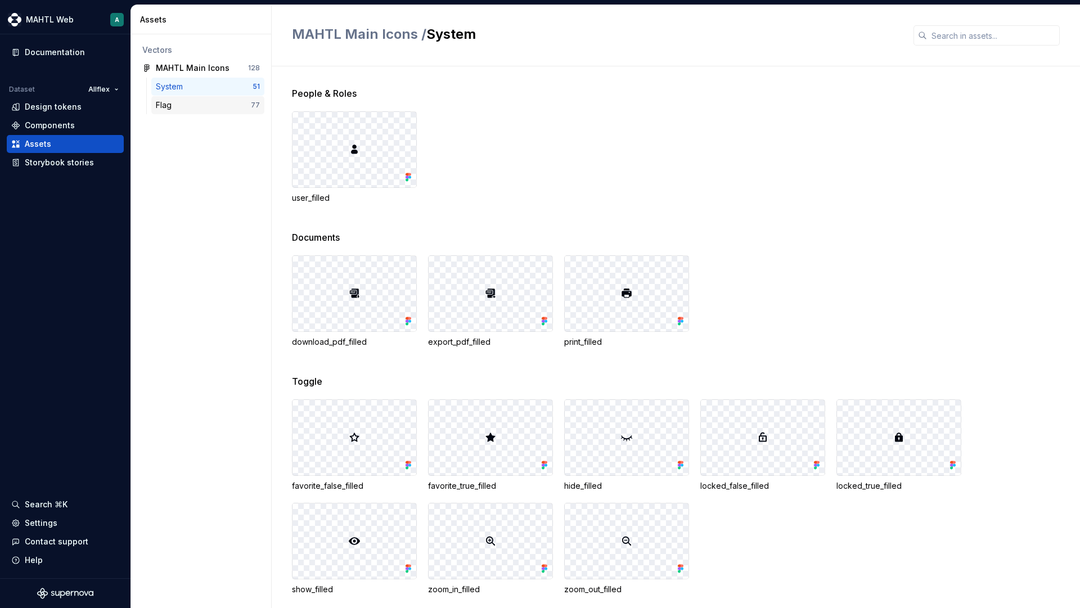
click at [190, 109] on div "Flag" at bounding box center [203, 105] width 95 height 11
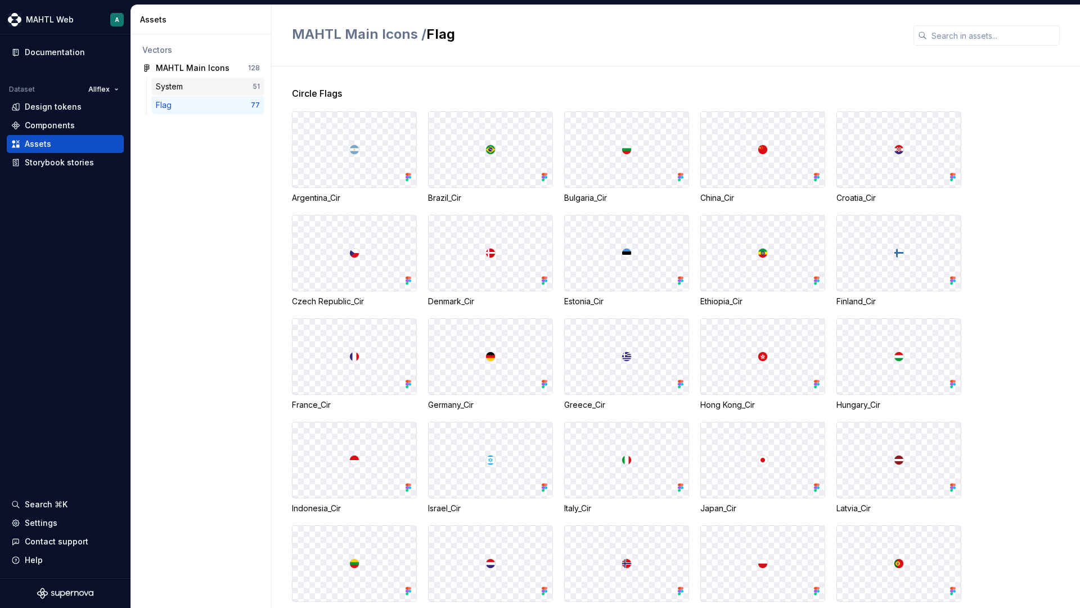
click at [187, 82] on div "System" at bounding box center [172, 86] width 32 height 11
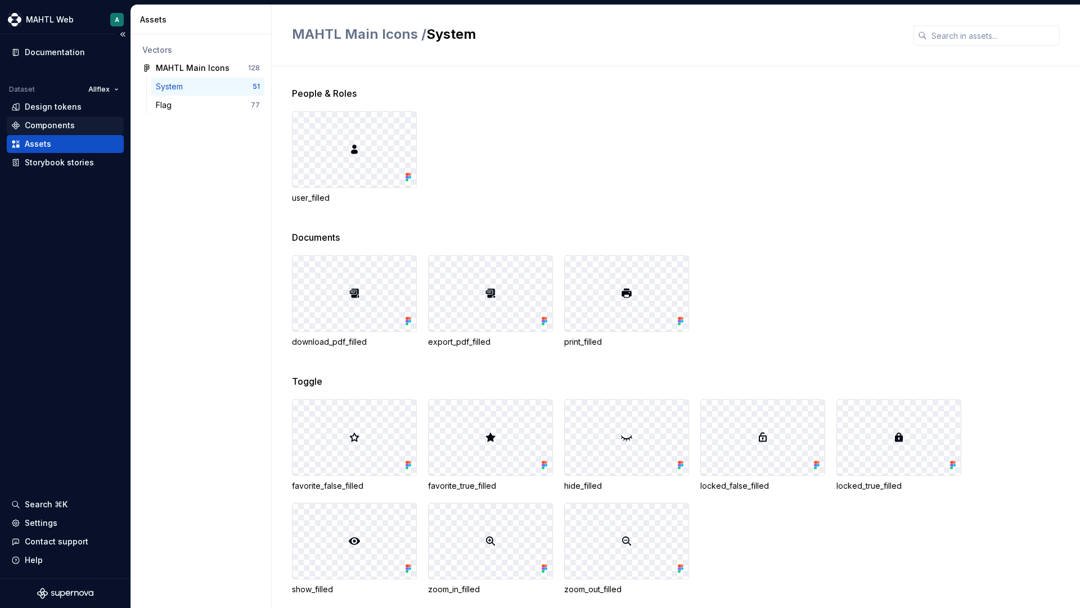
click at [54, 125] on div "Components" at bounding box center [50, 125] width 50 height 11
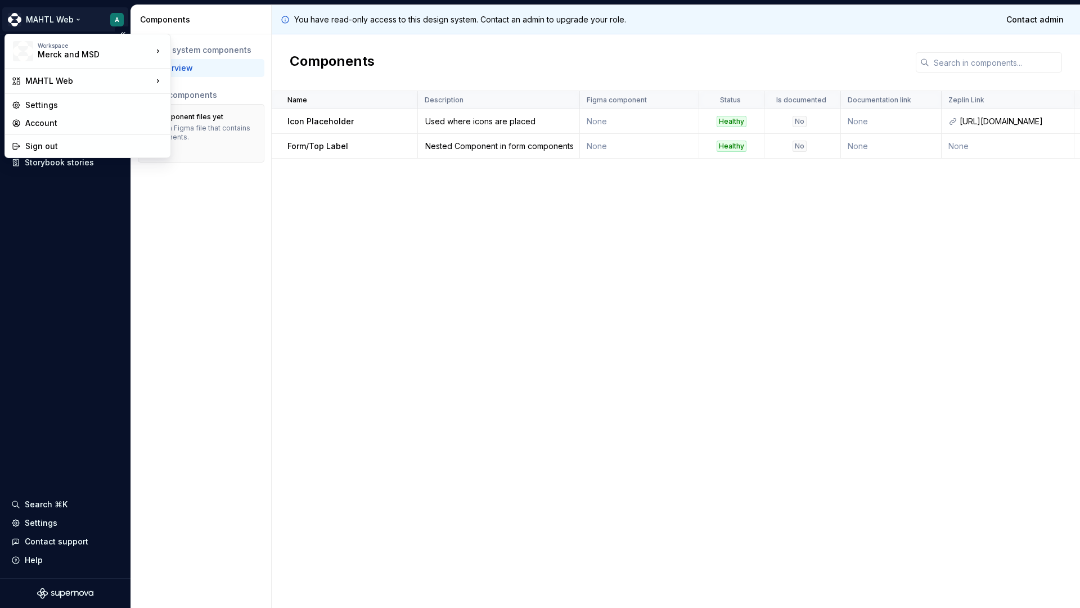
click at [79, 19] on html "MAHTL Web A Documentation Dataset Allflex Design tokens Components Assets Story…" at bounding box center [540, 304] width 1080 height 608
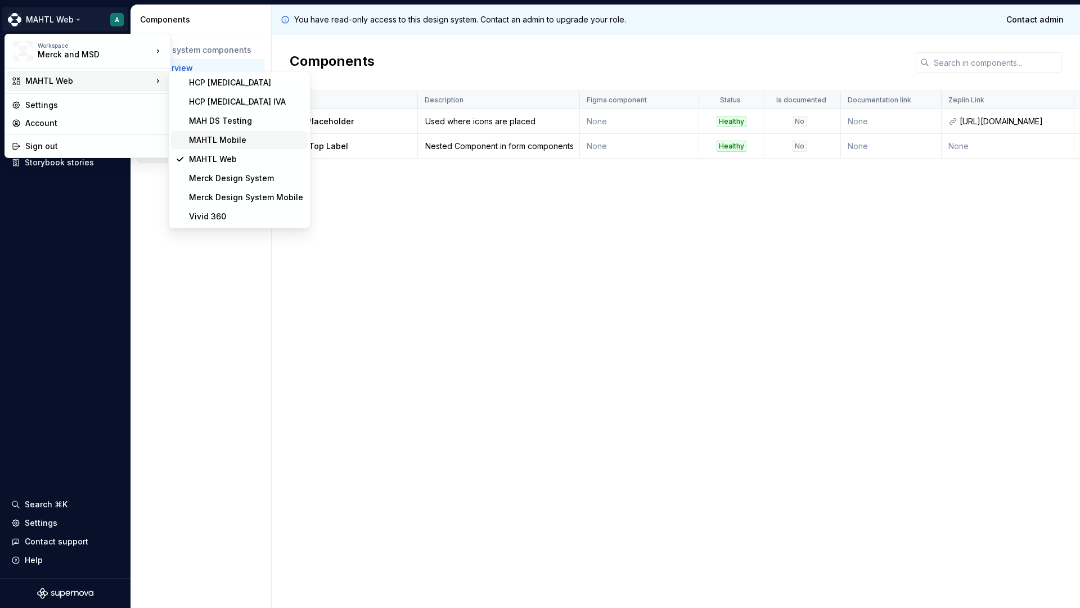
click at [211, 144] on div "MAHTL Mobile" at bounding box center [246, 139] width 114 height 11
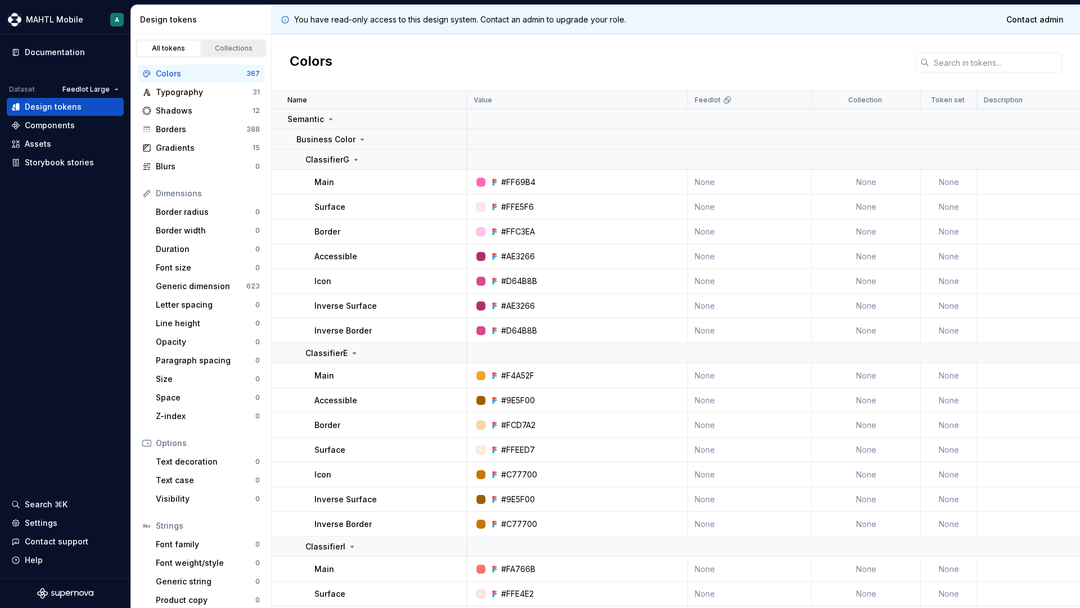
click at [208, 44] on div "Collections" at bounding box center [234, 48] width 56 height 9
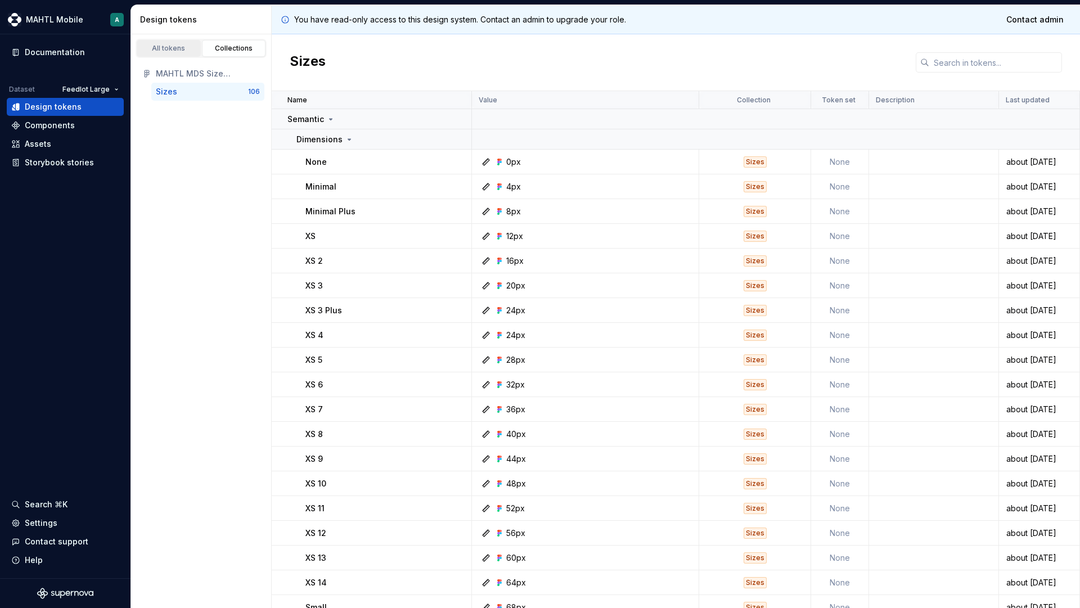
click at [162, 46] on div "All tokens" at bounding box center [169, 48] width 56 height 9
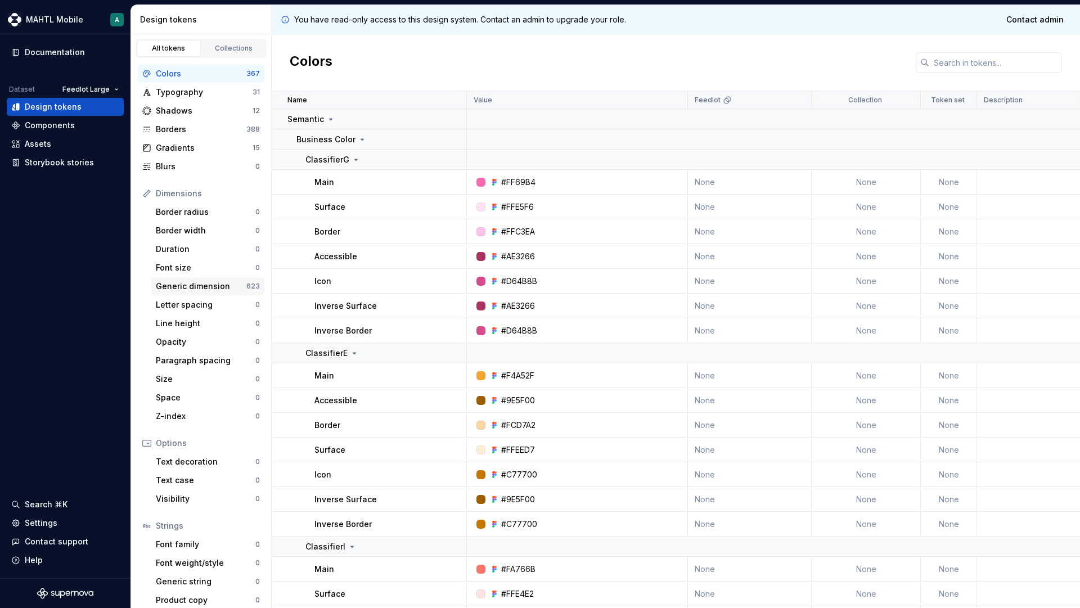
scroll to position [8, 0]
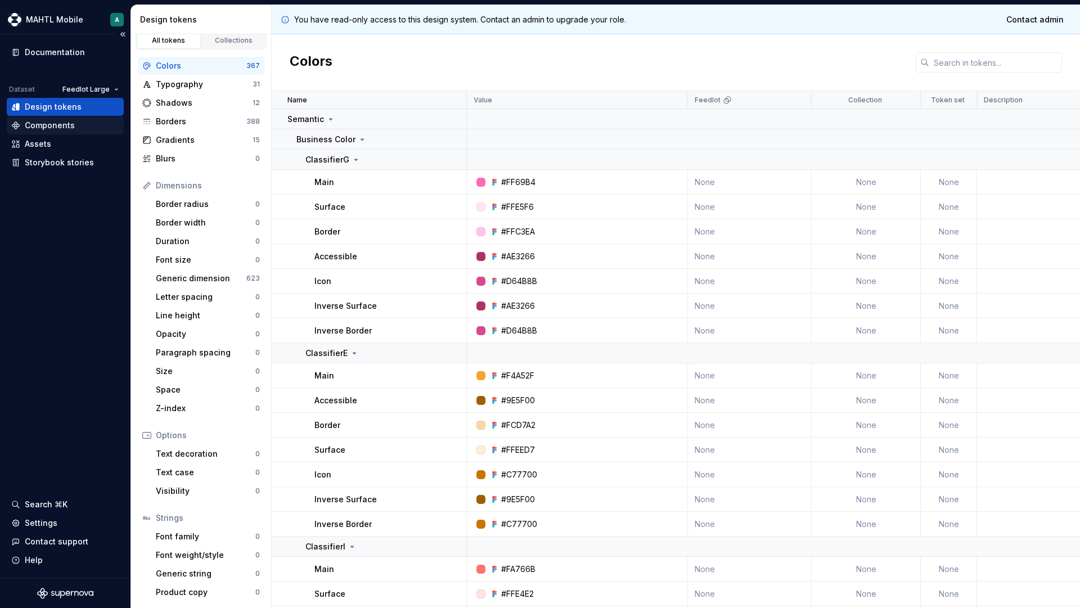
click at [47, 127] on div "Components" at bounding box center [50, 125] width 50 height 11
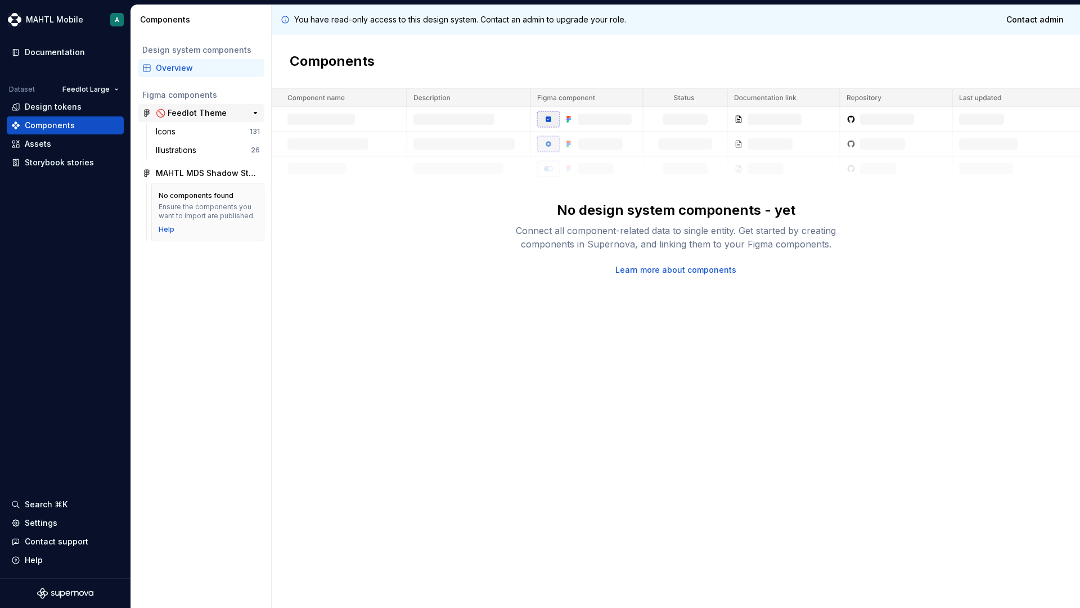
click at [203, 113] on div "🚫 Feedlot Theme" at bounding box center [191, 112] width 71 height 11
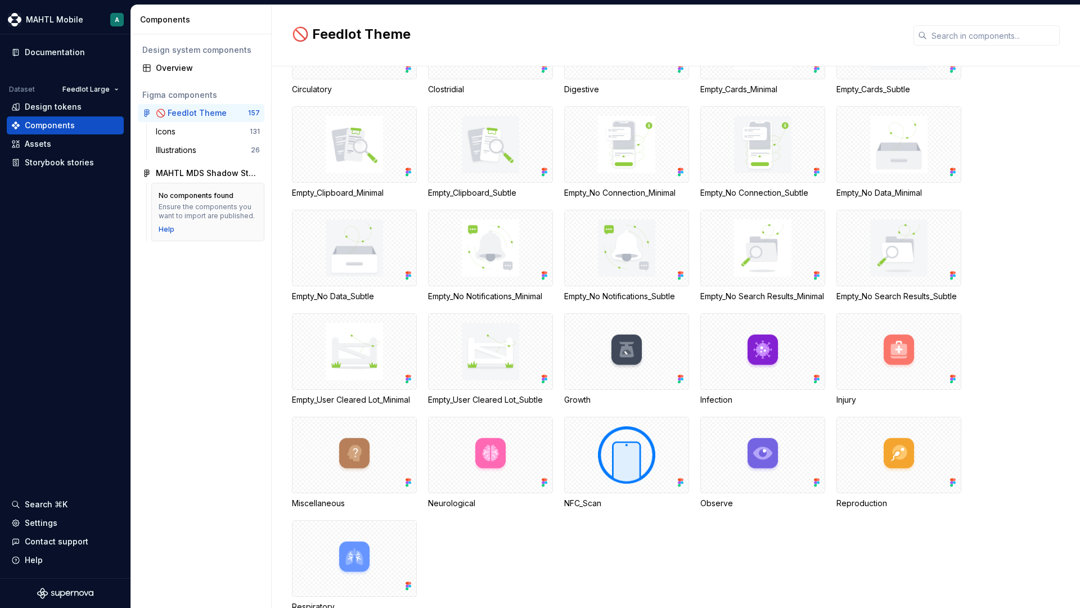
scroll to position [2681, 0]
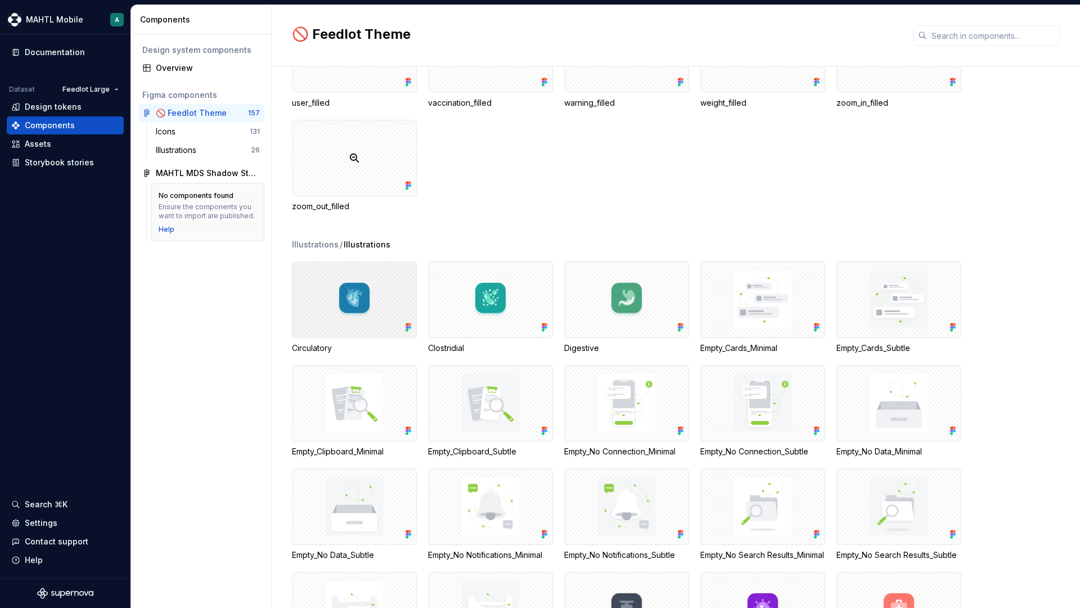
click at [357, 298] on div at bounding box center [354, 300] width 125 height 77
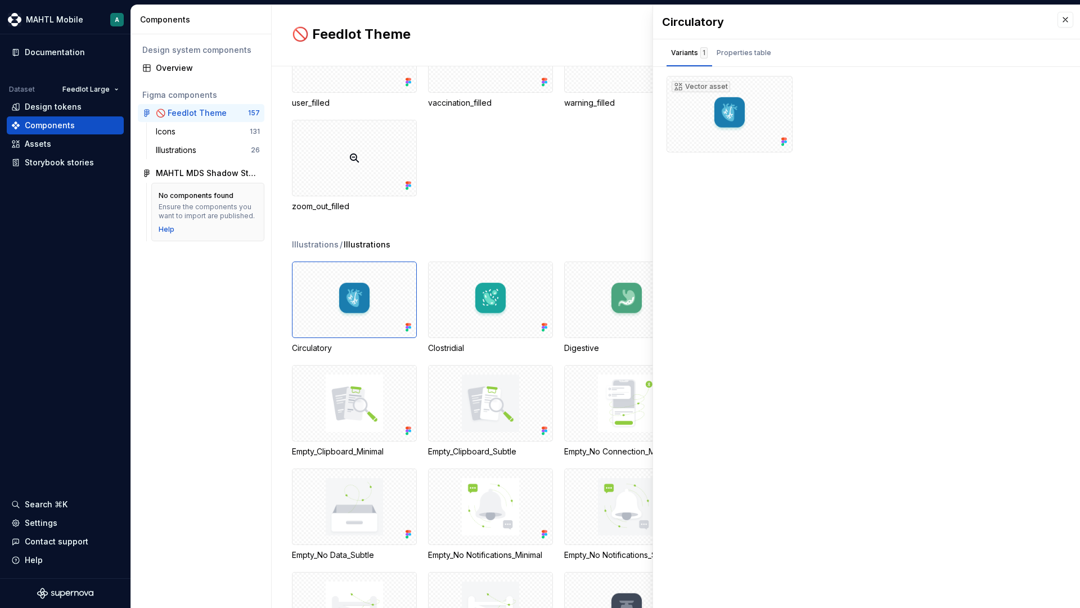
click at [564, 249] on div "Illustrations / Illustrations" at bounding box center [686, 244] width 788 height 11
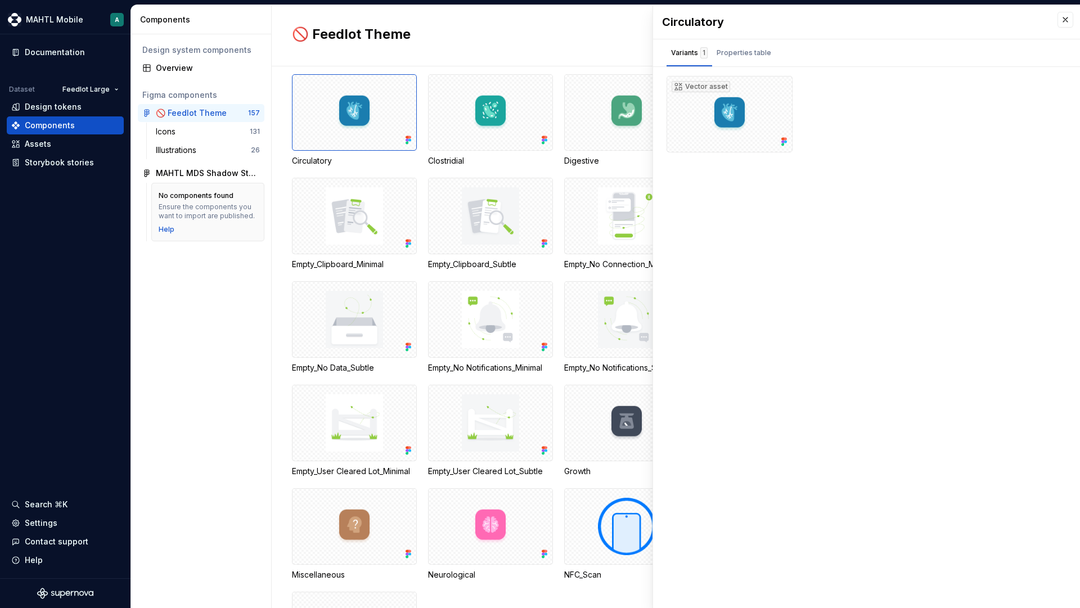
scroll to position [2962, 0]
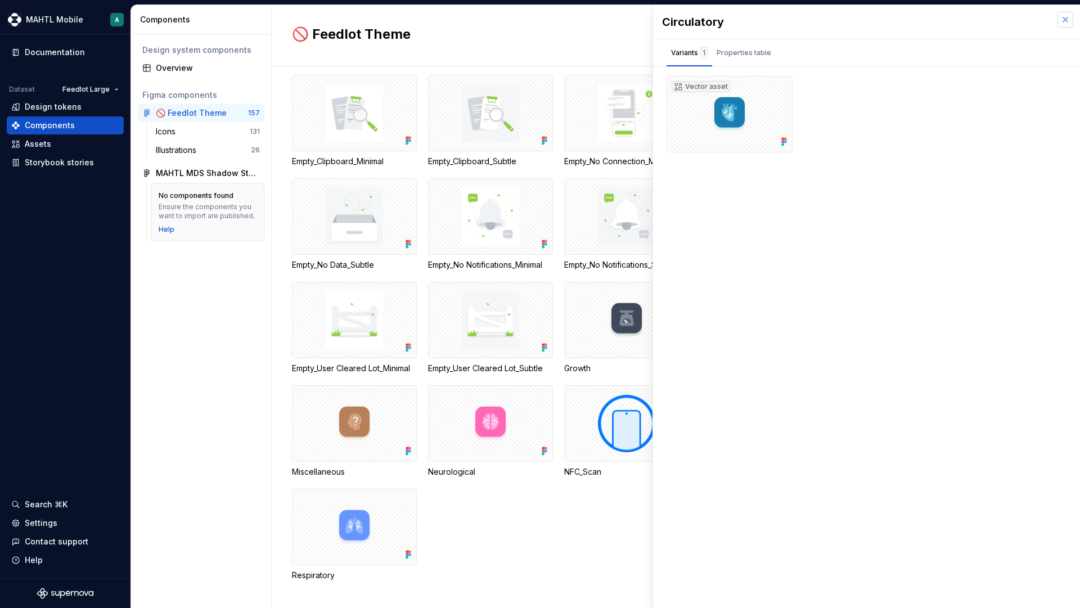
click at [1067, 24] on button "button" at bounding box center [1066, 20] width 16 height 16
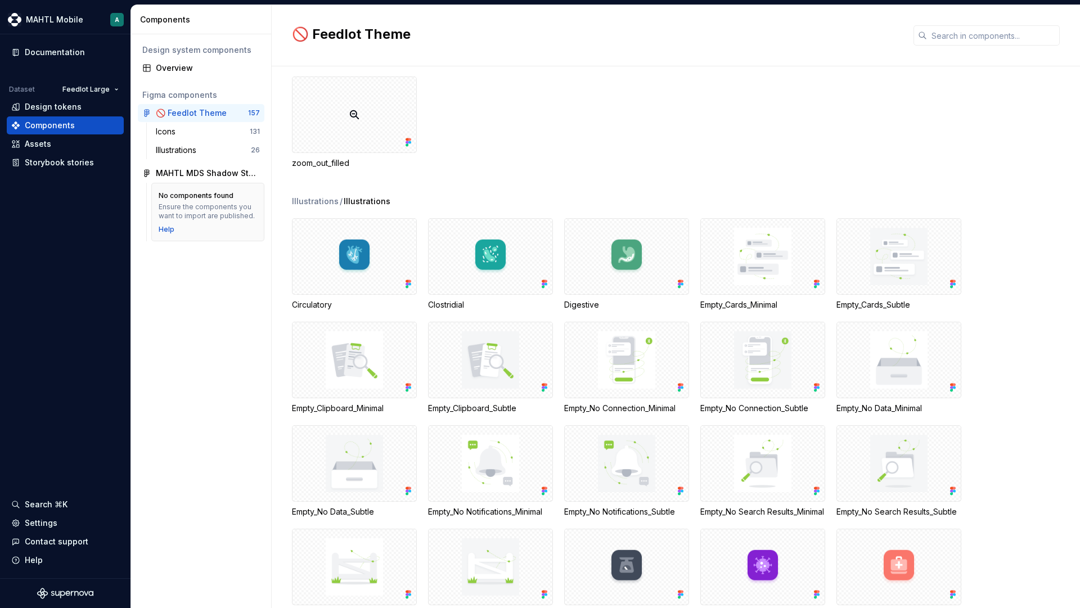
scroll to position [2840, 0]
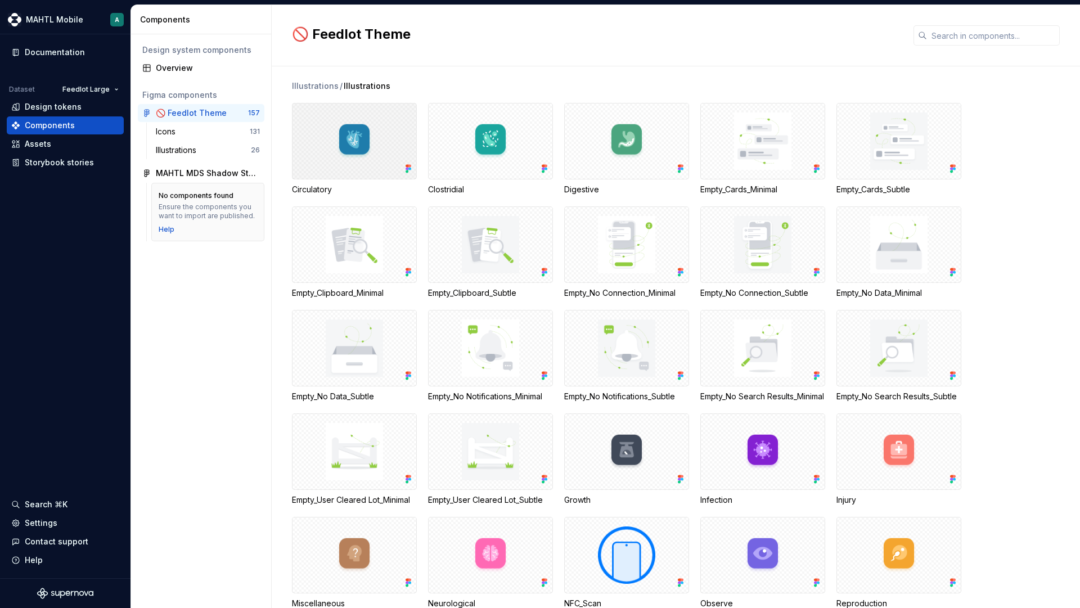
click at [357, 155] on div at bounding box center [354, 141] width 125 height 77
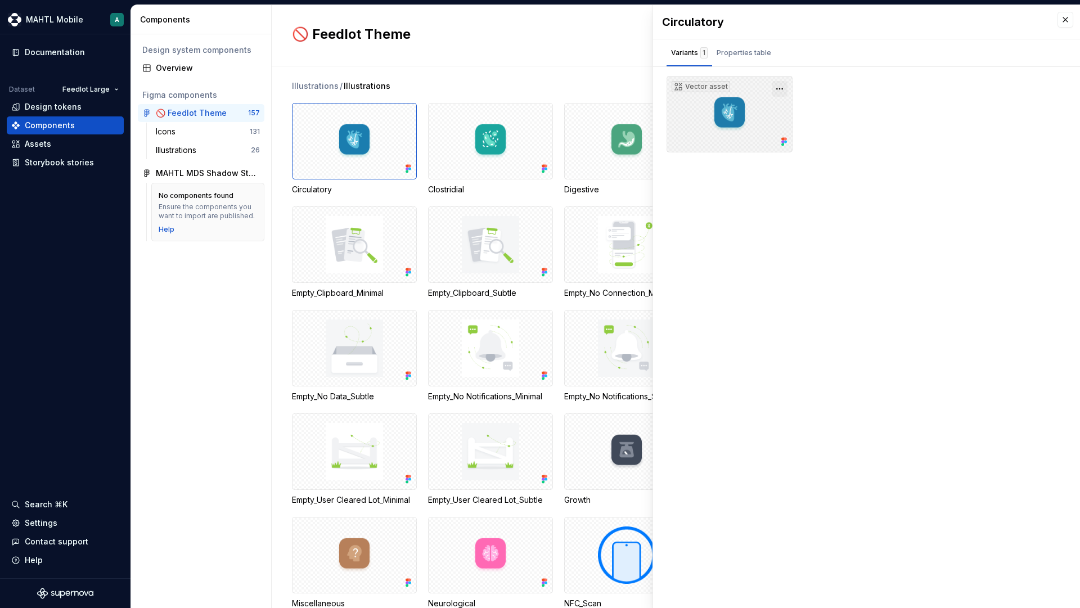
click at [778, 89] on button "button" at bounding box center [780, 89] width 16 height 16
click at [769, 106] on div "Open in [GEOGRAPHIC_DATA]" at bounding box center [743, 122] width 73 height 34
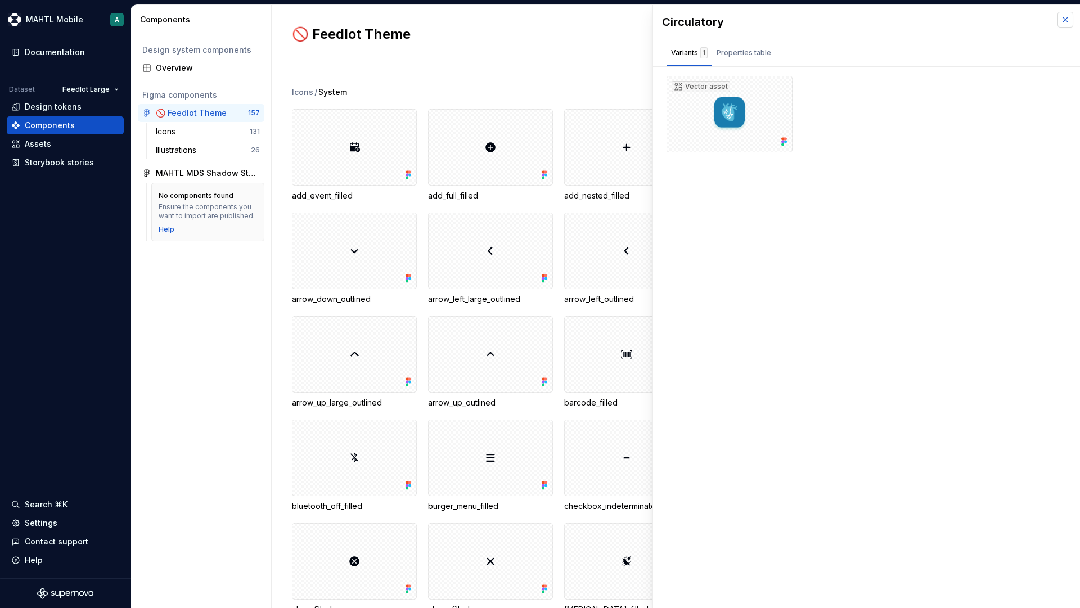
click at [1062, 21] on button "button" at bounding box center [1066, 20] width 16 height 16
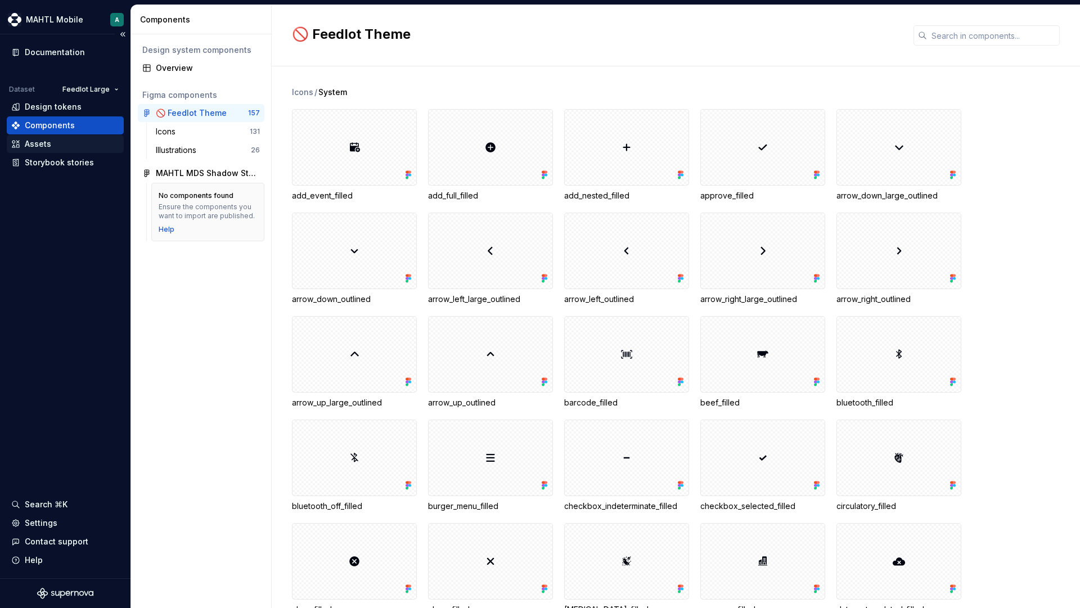
click at [53, 142] on div "Assets" at bounding box center [65, 143] width 108 height 11
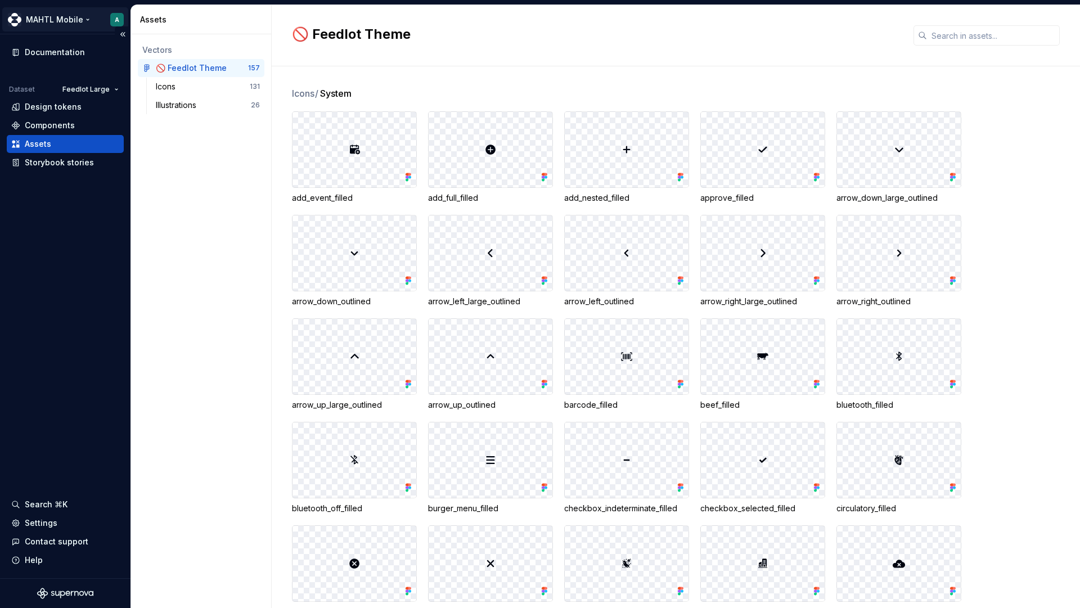
click at [72, 23] on html "MAHTL Mobile A Documentation Dataset Feedlot Large Design tokens Components Ass…" at bounding box center [540, 304] width 1080 height 608
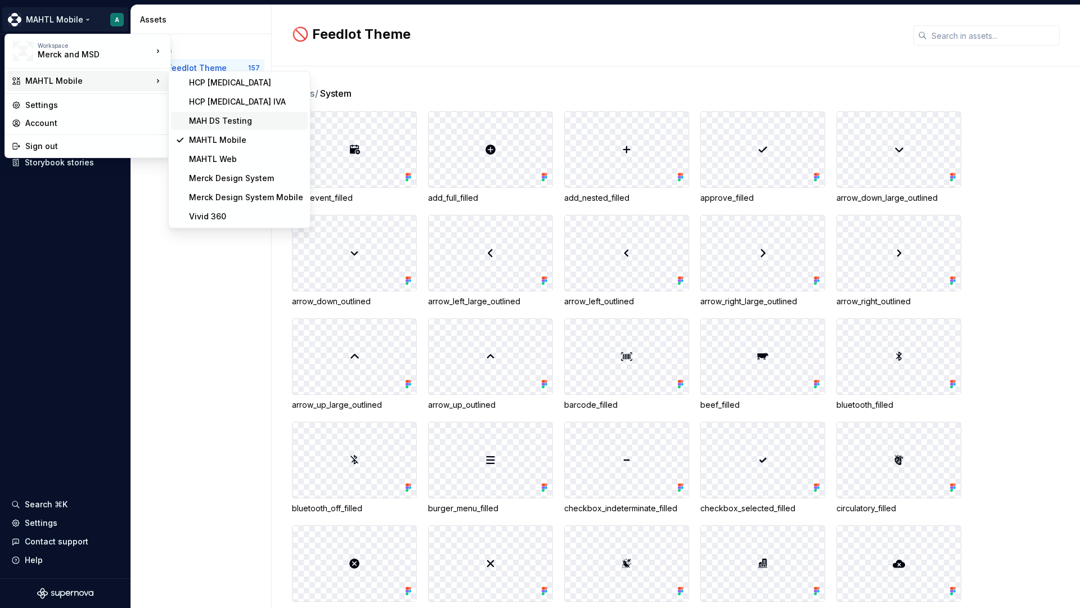
click at [219, 123] on div "MAH DS Testing" at bounding box center [246, 120] width 114 height 11
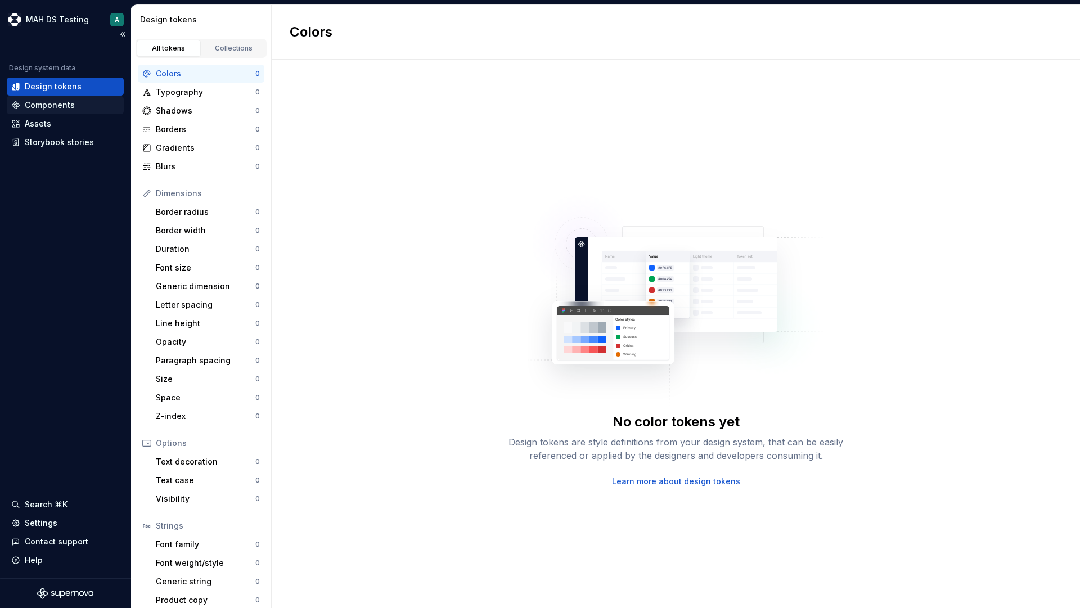
click at [68, 105] on div "Components" at bounding box center [50, 105] width 50 height 11
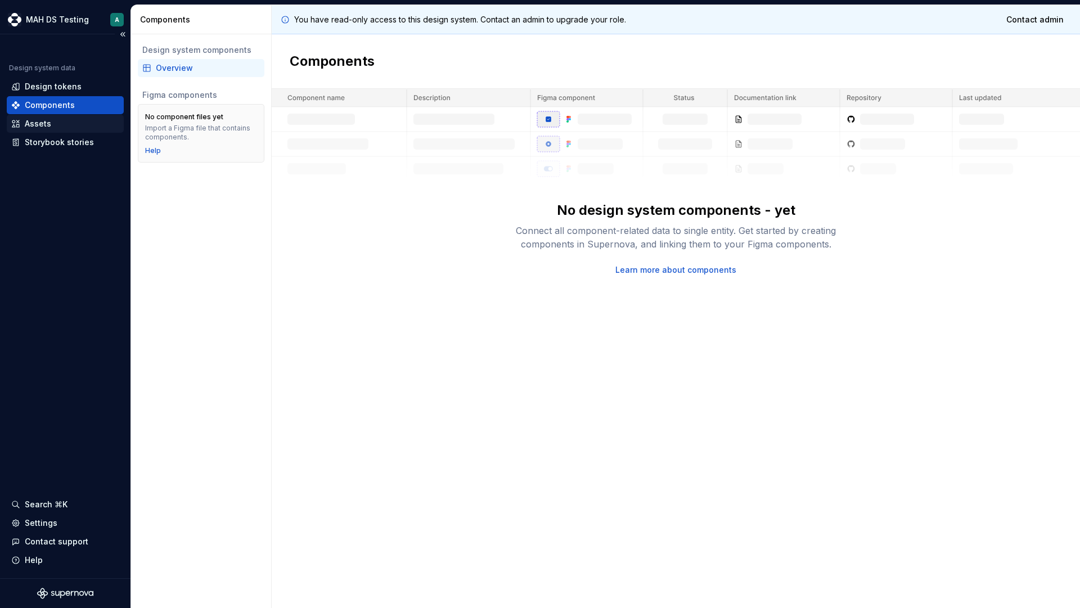
click at [69, 124] on div "Assets" at bounding box center [65, 123] width 108 height 11
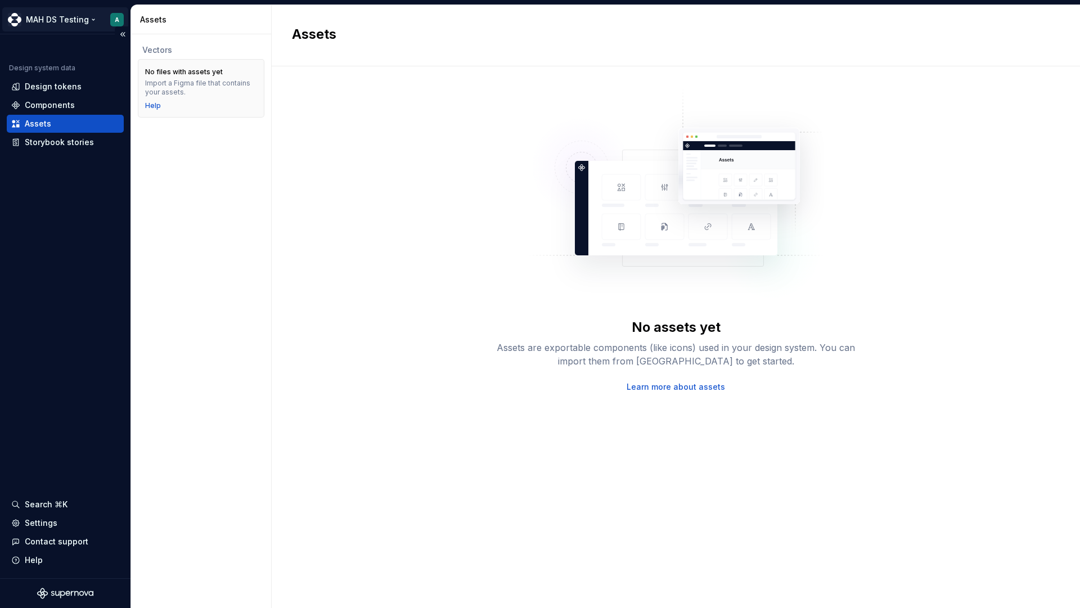
click at [85, 16] on html "MAH DS Testing A Design system data Design tokens Components Assets Storybook s…" at bounding box center [540, 304] width 1080 height 608
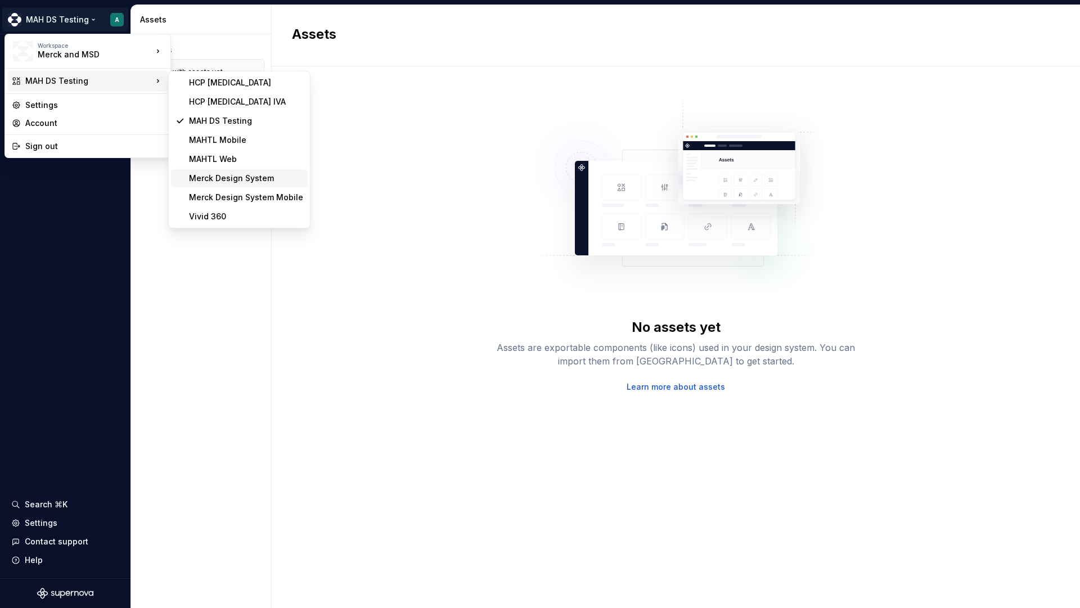
click at [227, 184] on div "Merck Design System" at bounding box center [239, 178] width 137 height 18
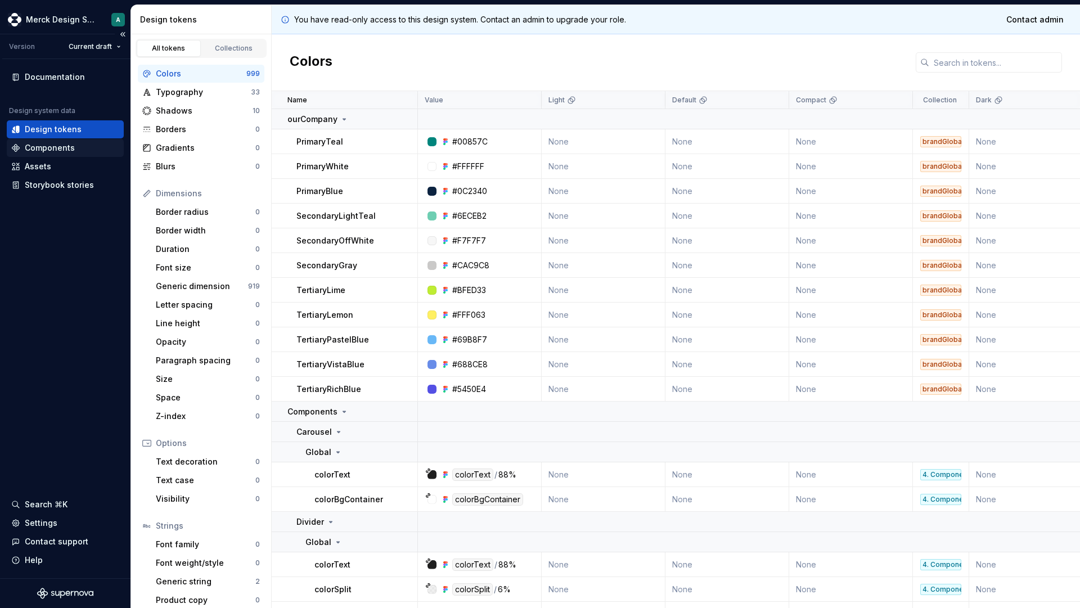
click at [44, 145] on div "Components" at bounding box center [50, 147] width 50 height 11
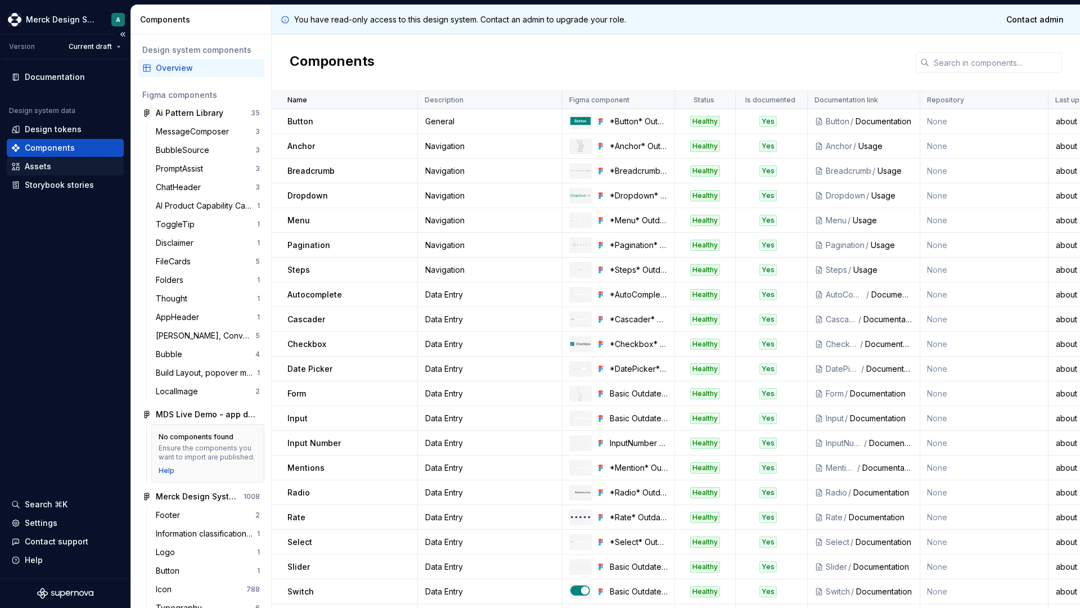
click at [55, 163] on div "Assets" at bounding box center [65, 166] width 108 height 11
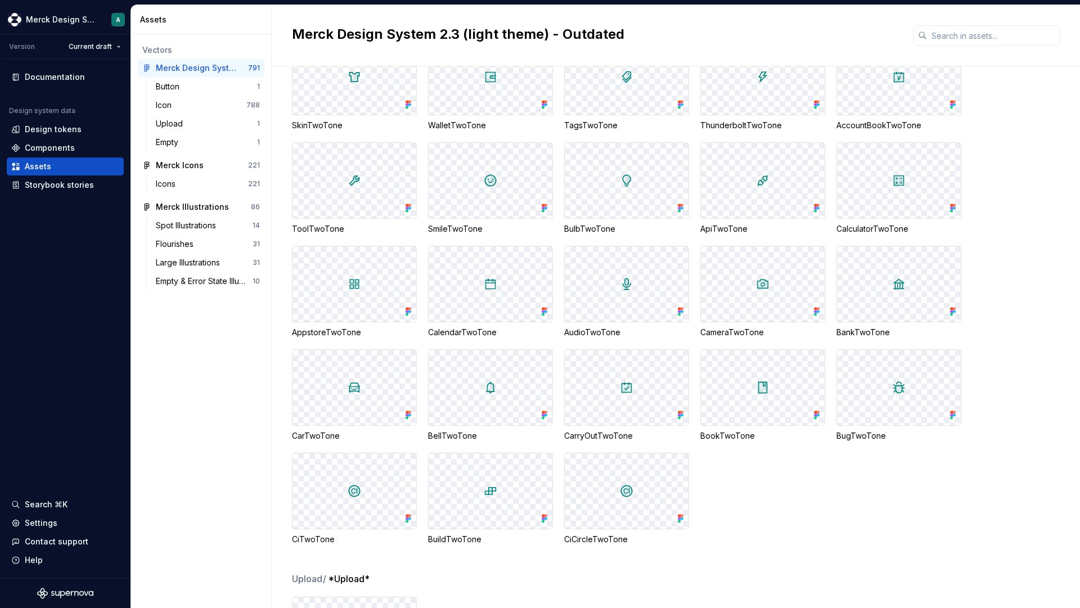
scroll to position [16288, 0]
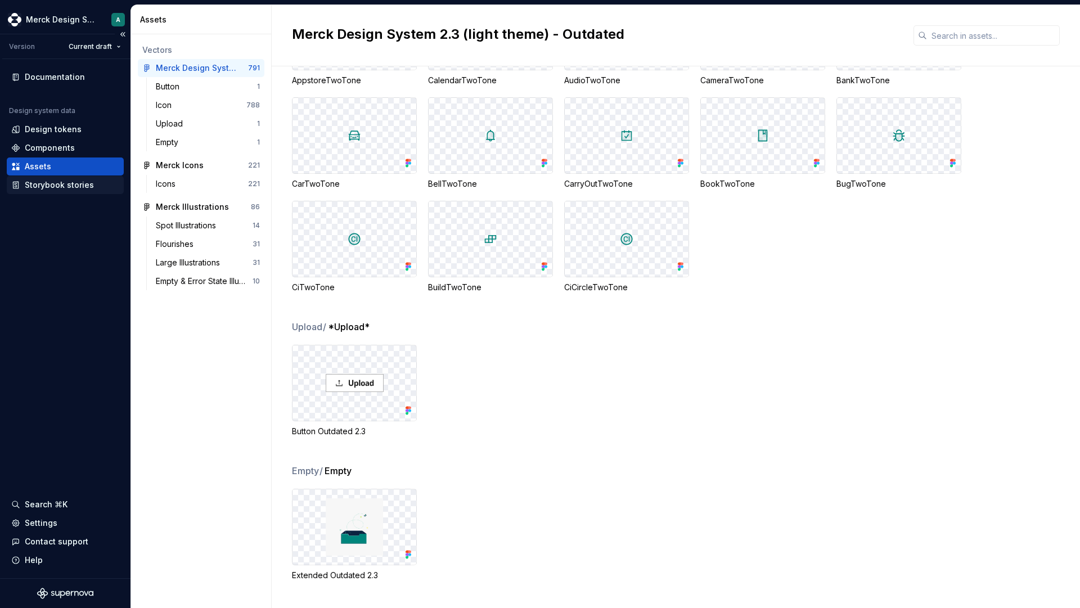
click at [63, 183] on div "Storybook stories" at bounding box center [59, 184] width 69 height 11
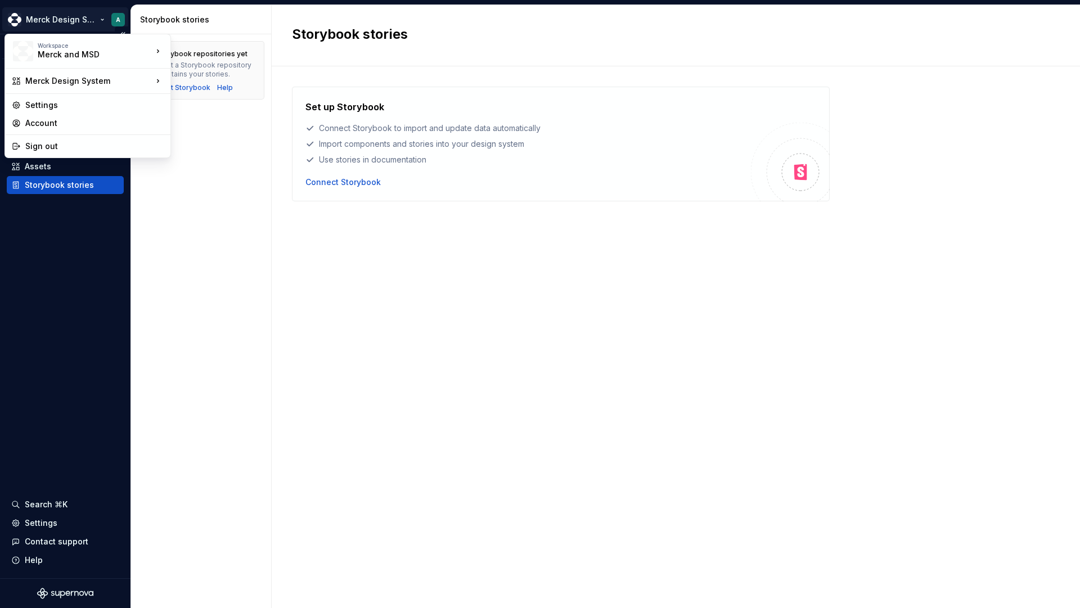
click at [52, 28] on html "Merck Design System A Version Current draft Documentation Design system data De…" at bounding box center [540, 304] width 1080 height 608
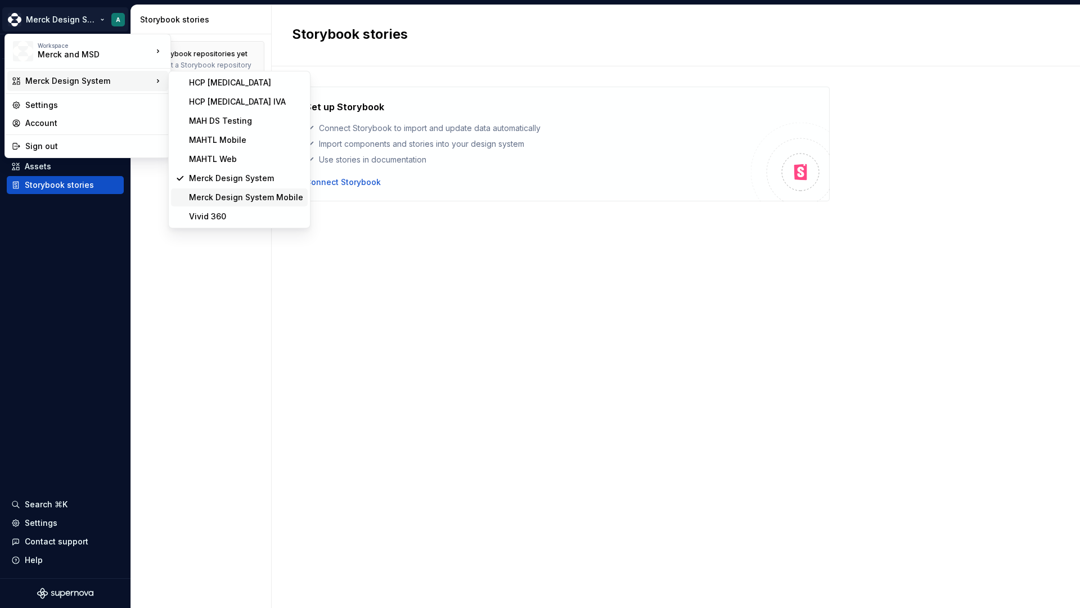
click at [232, 202] on div "Merck Design System Mobile" at bounding box center [246, 197] width 114 height 11
